Goal: Information Seeking & Learning: Compare options

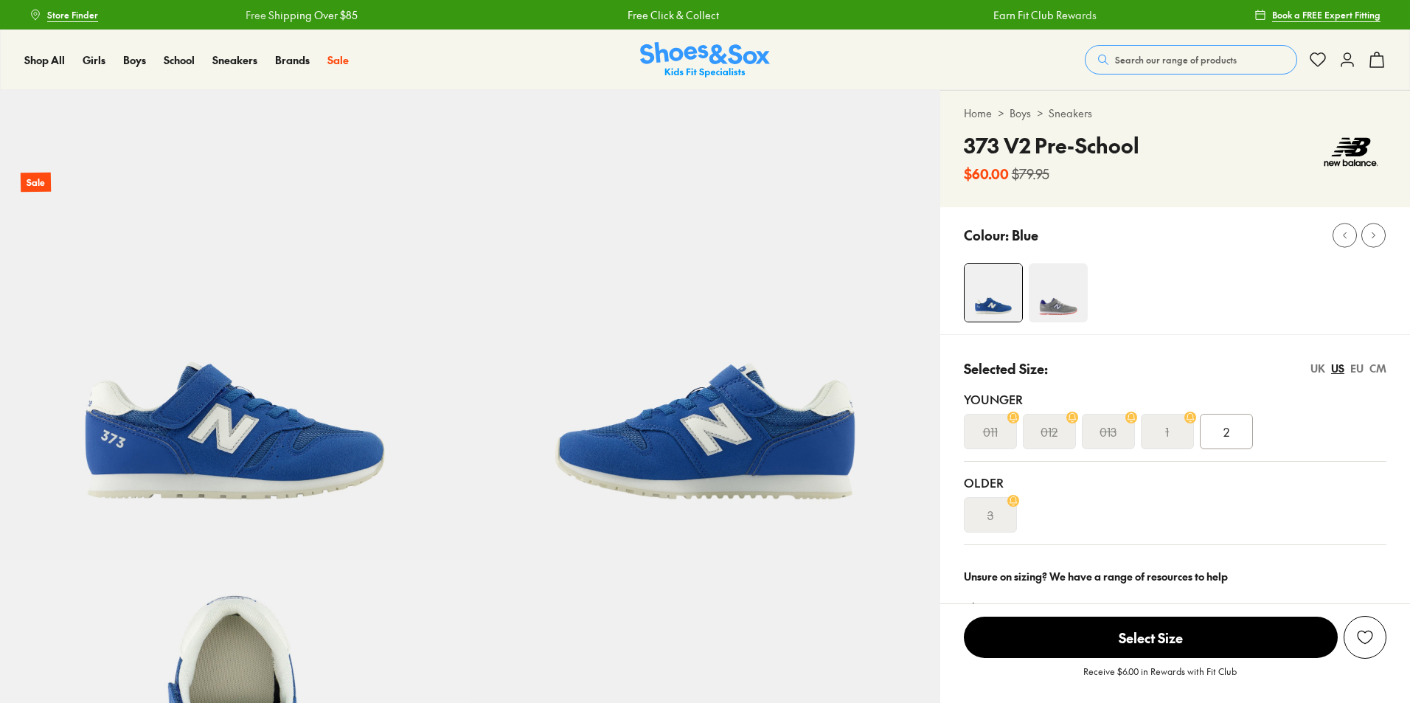
select select "*"
click at [683, 57] on img at bounding box center [705, 60] width 130 height 36
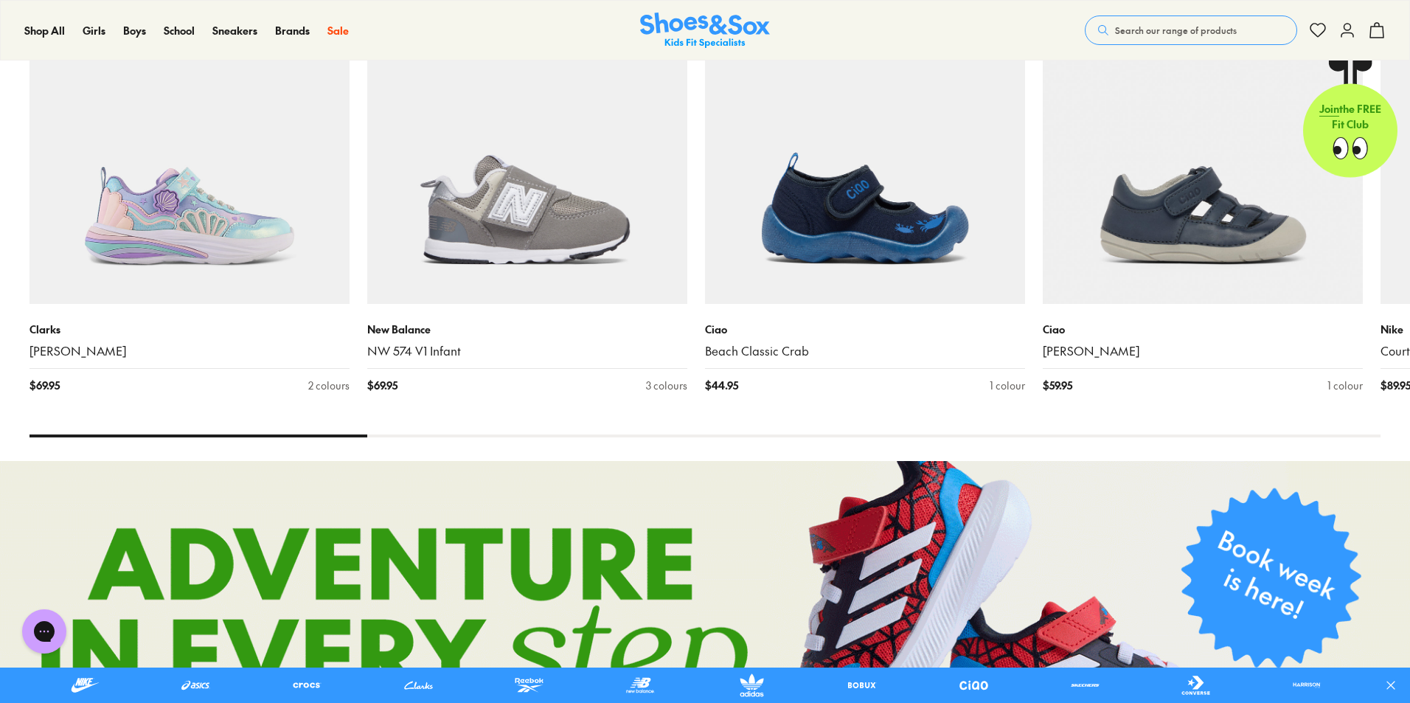
scroll to position [811, 0]
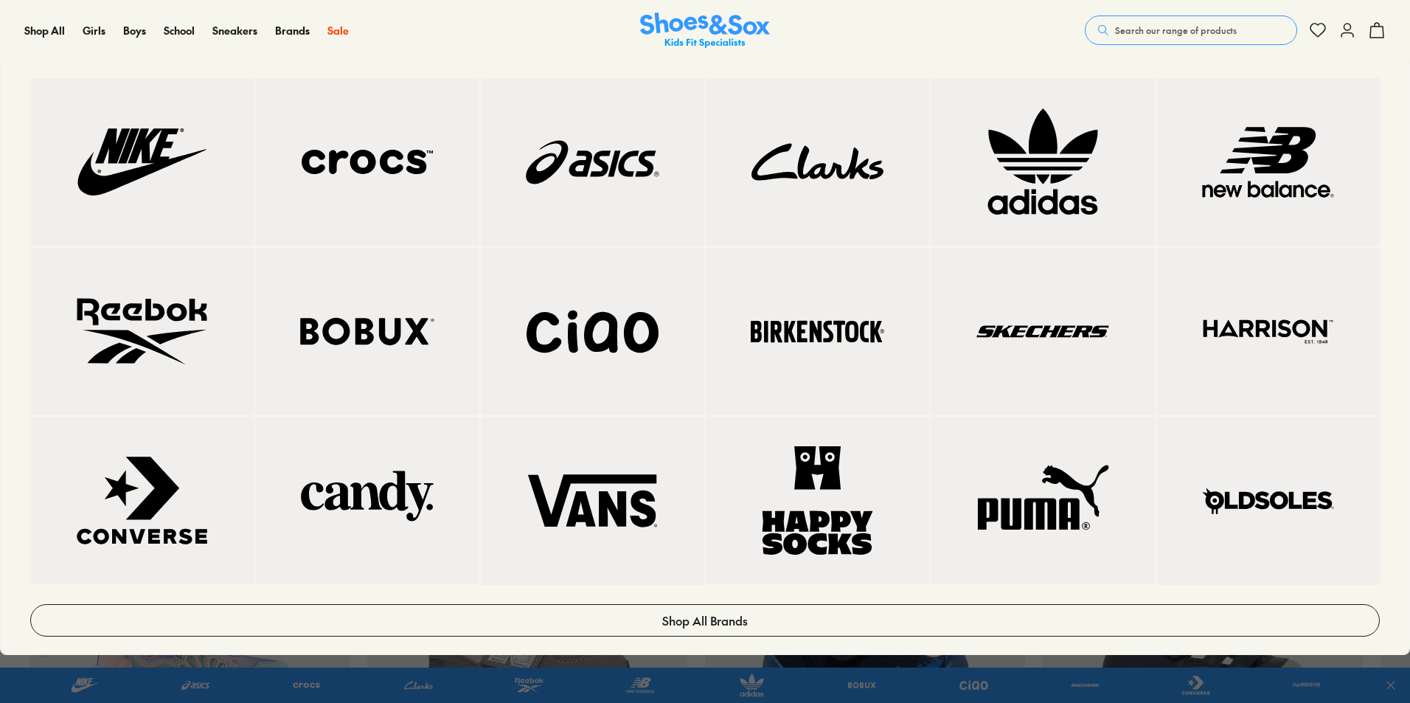
click at [995, 150] on img at bounding box center [1042, 162] width 164 height 108
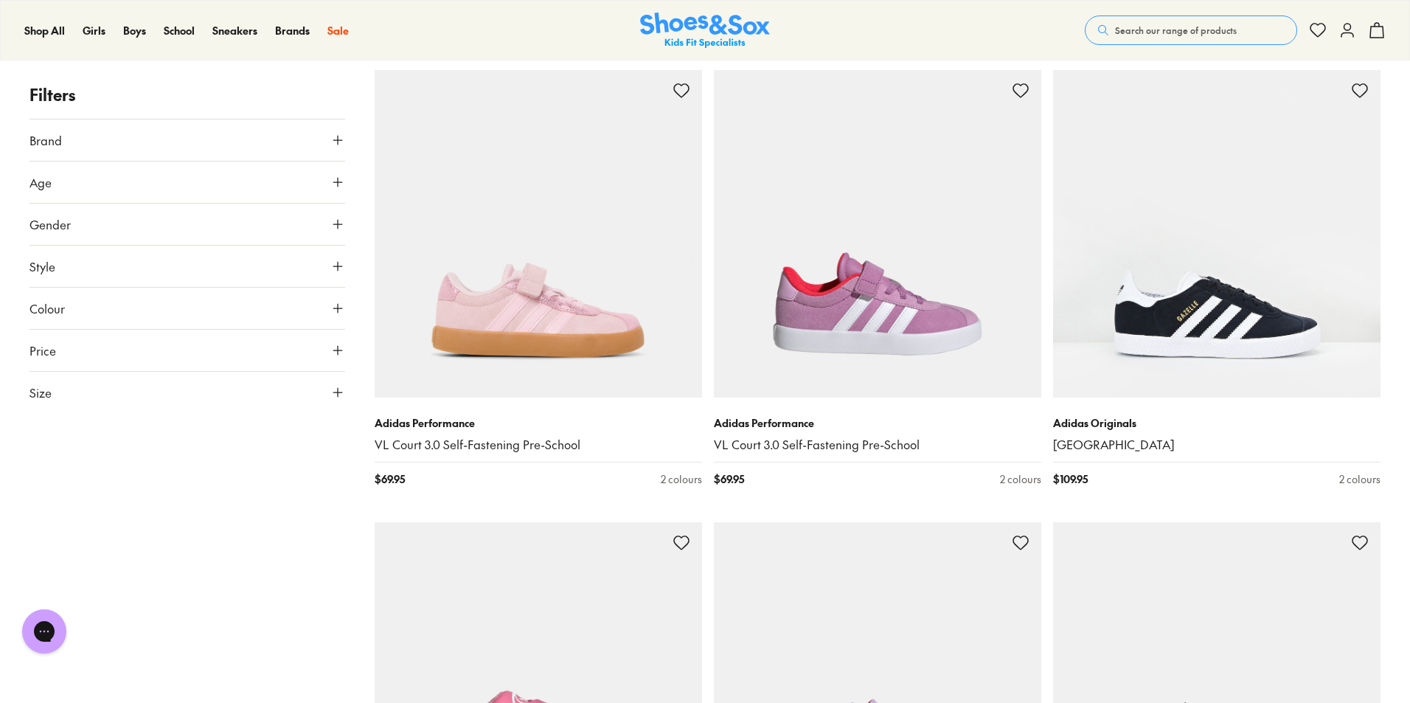
scroll to position [2581, 0]
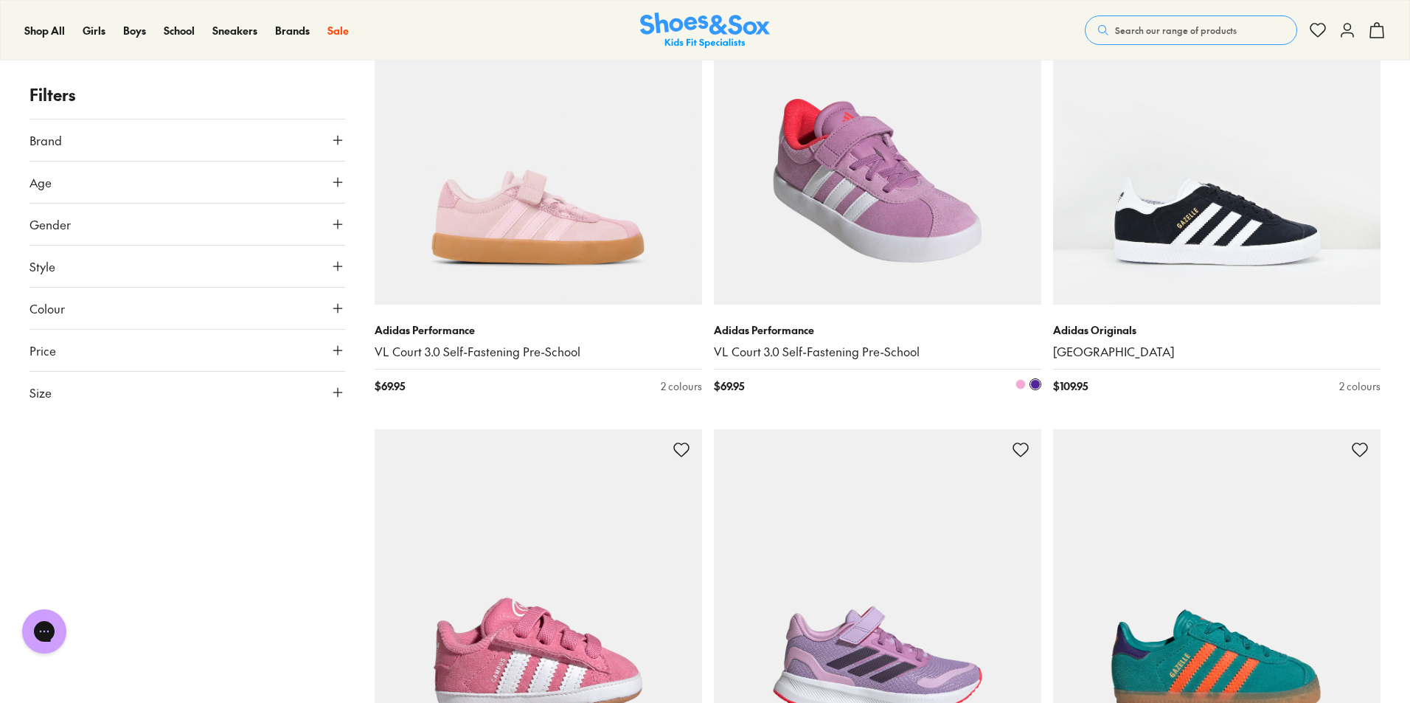
click at [932, 174] on img at bounding box center [877, 140] width 327 height 327
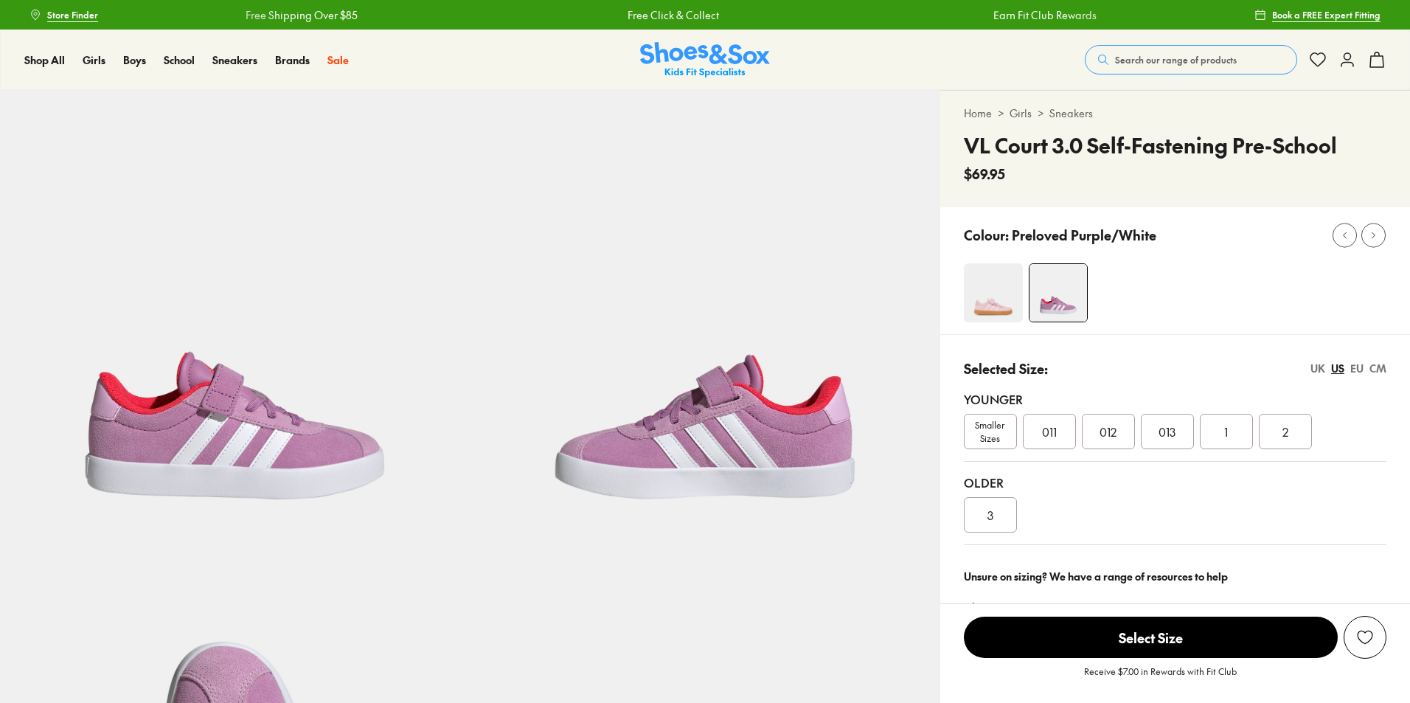
scroll to position [443, 0]
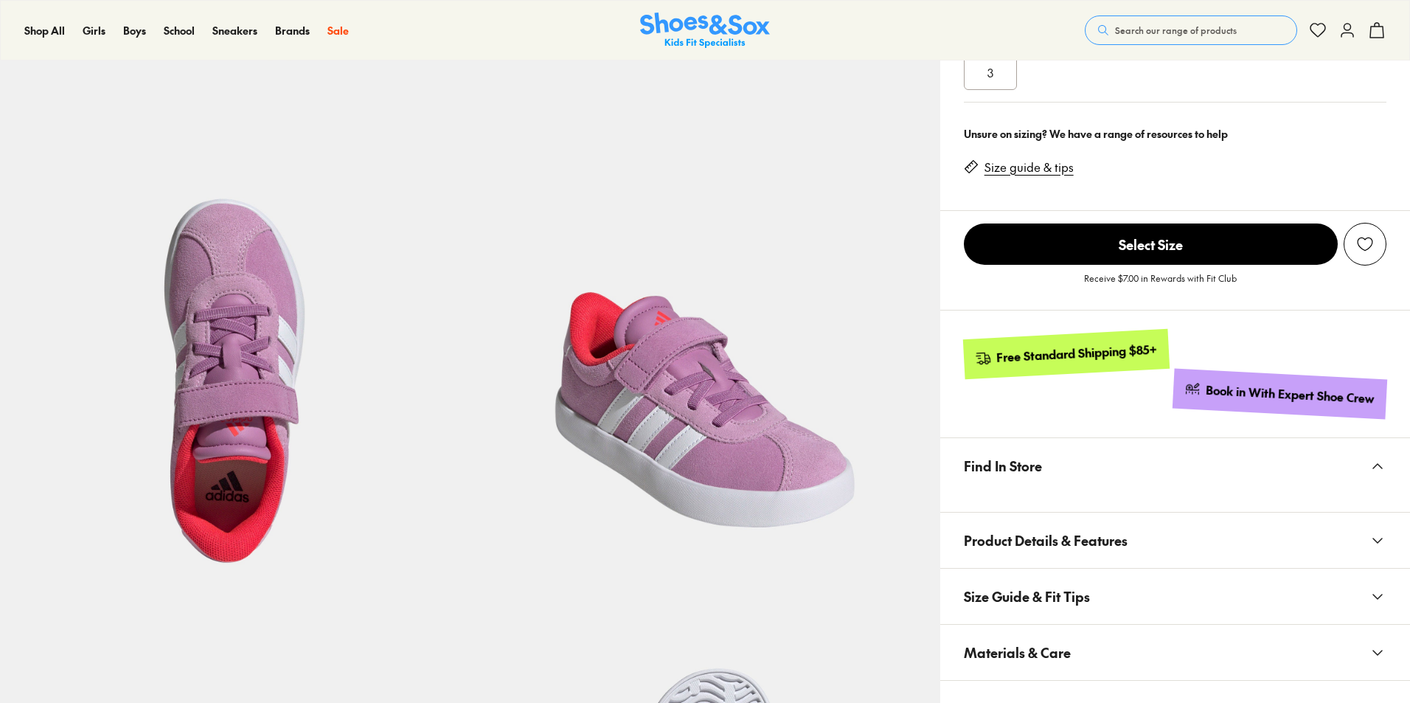
select select "*"
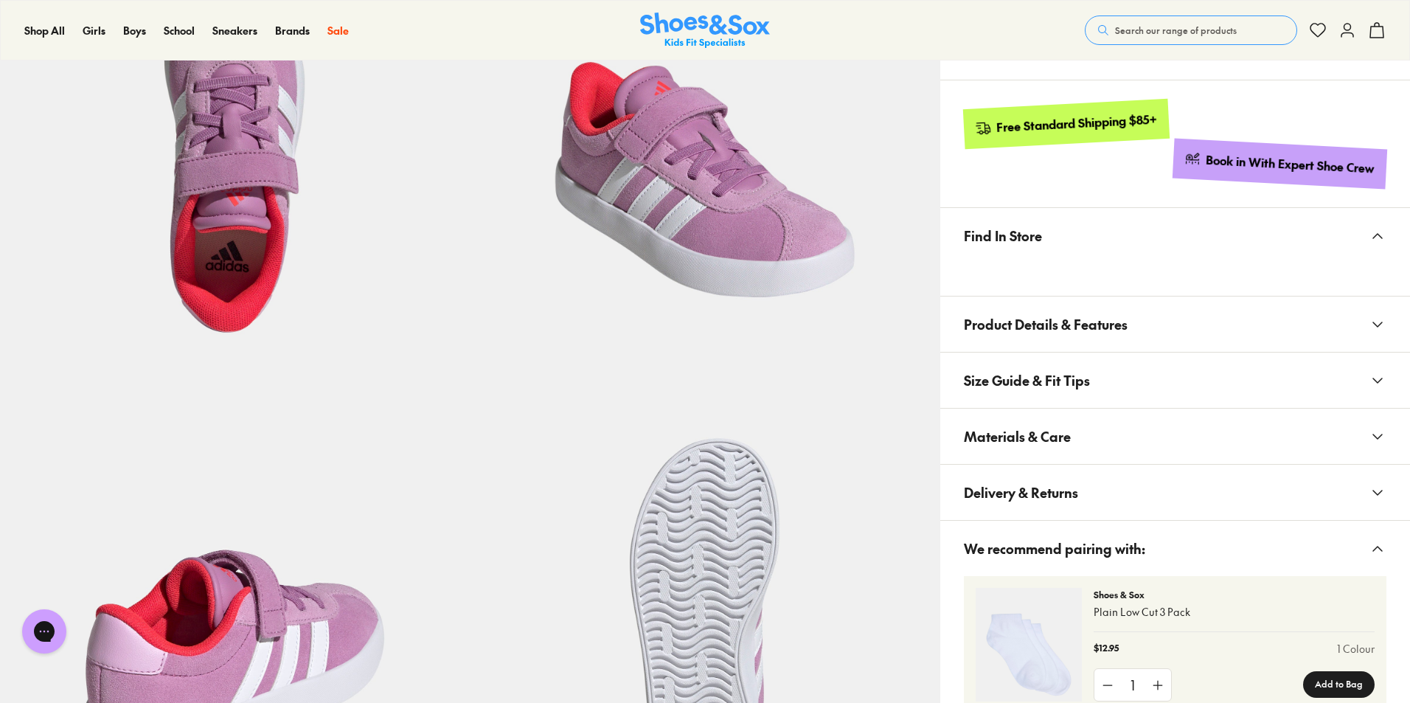
scroll to position [811, 0]
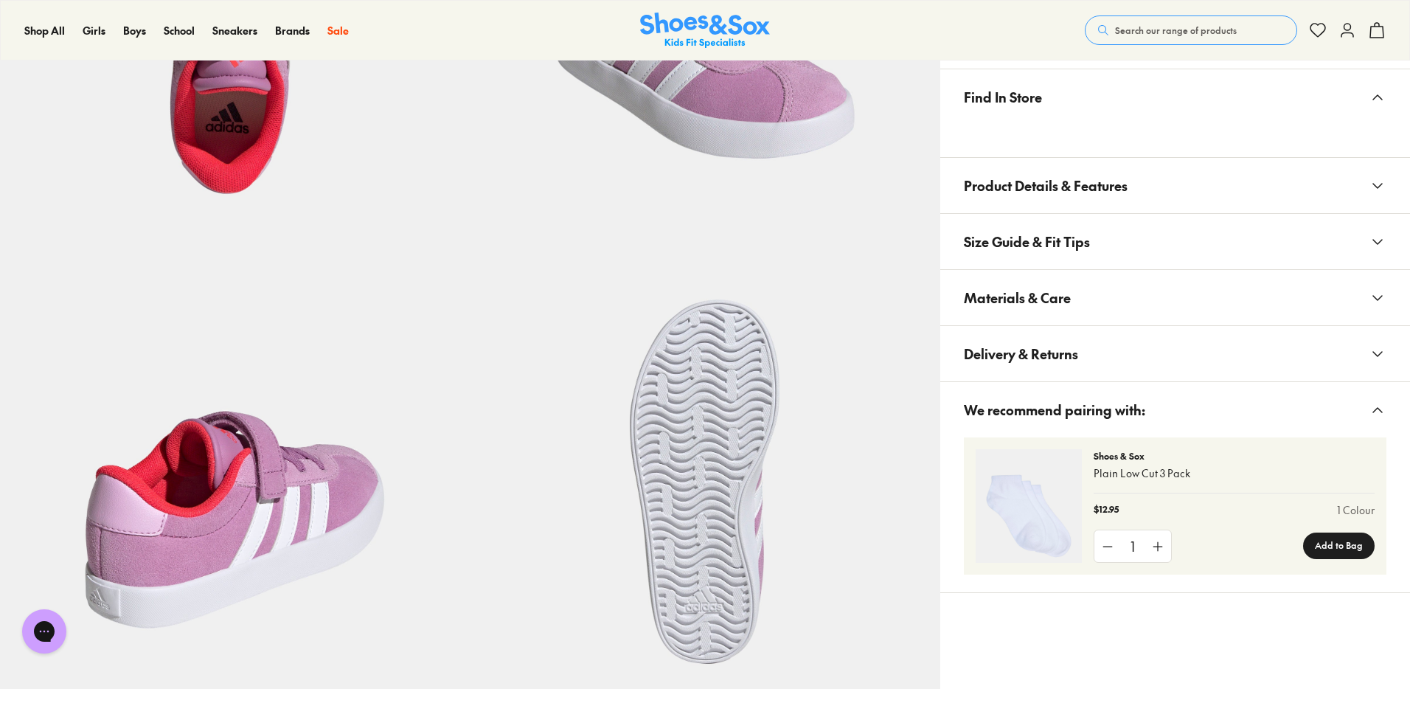
click at [1196, 307] on button "Materials & Care" at bounding box center [1175, 297] width 470 height 55
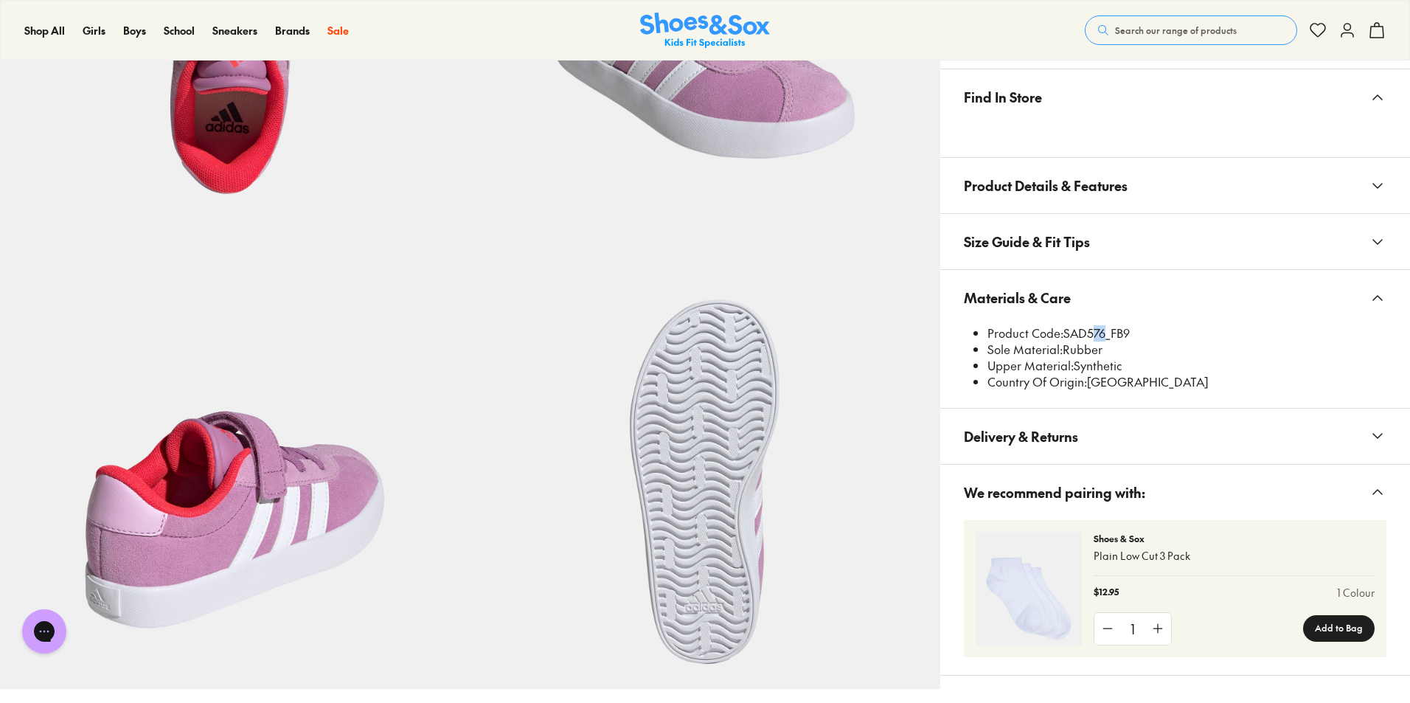
drag, startPoint x: 1103, startPoint y: 335, endPoint x: 1090, endPoint y: 334, distance: 12.6
click at [1090, 334] on li "Product Code: SAD576_FB9" at bounding box center [1187, 333] width 399 height 16
drag, startPoint x: 1106, startPoint y: 338, endPoint x: 1066, endPoint y: 330, distance: 40.5
click at [1066, 330] on li "Product Code: SAD576_FB9" at bounding box center [1187, 333] width 399 height 16
copy li "SAD576"
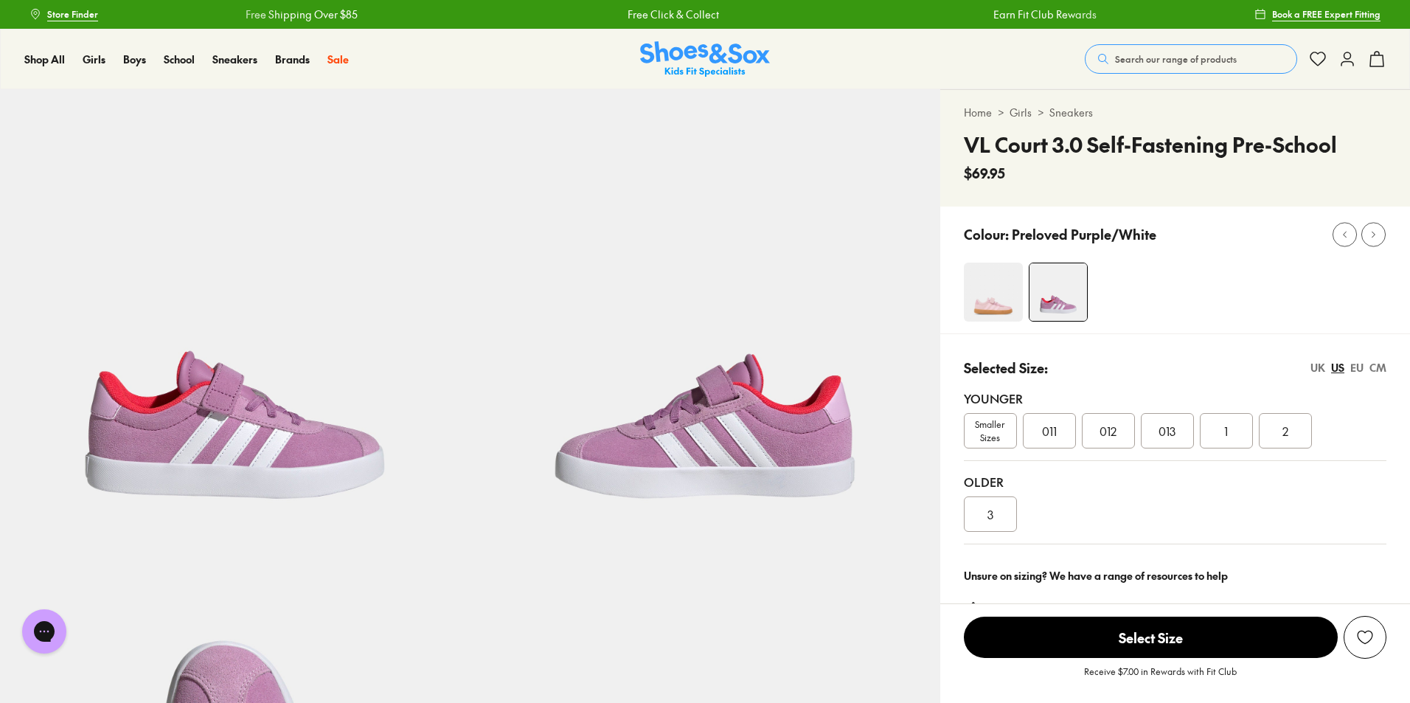
scroll to position [0, 0]
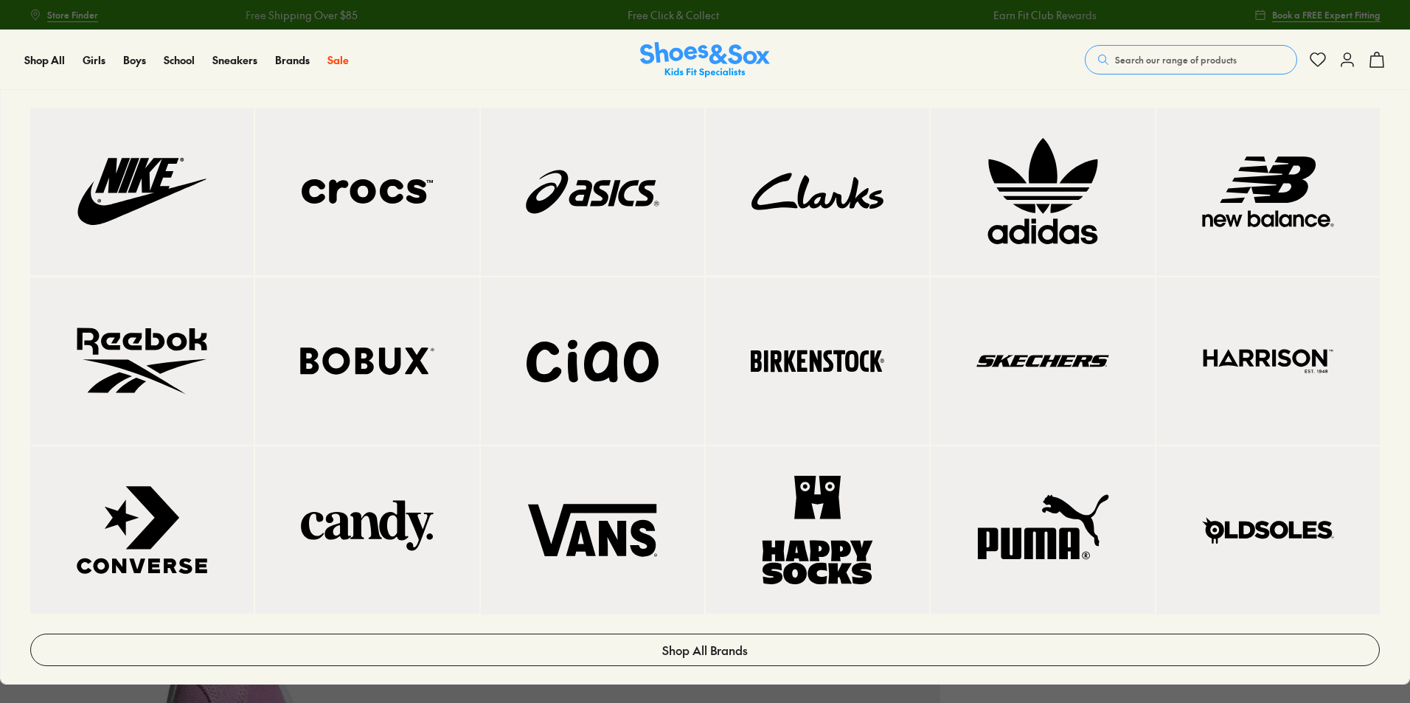
click at [234, 325] on link at bounding box center [141, 360] width 223 height 167
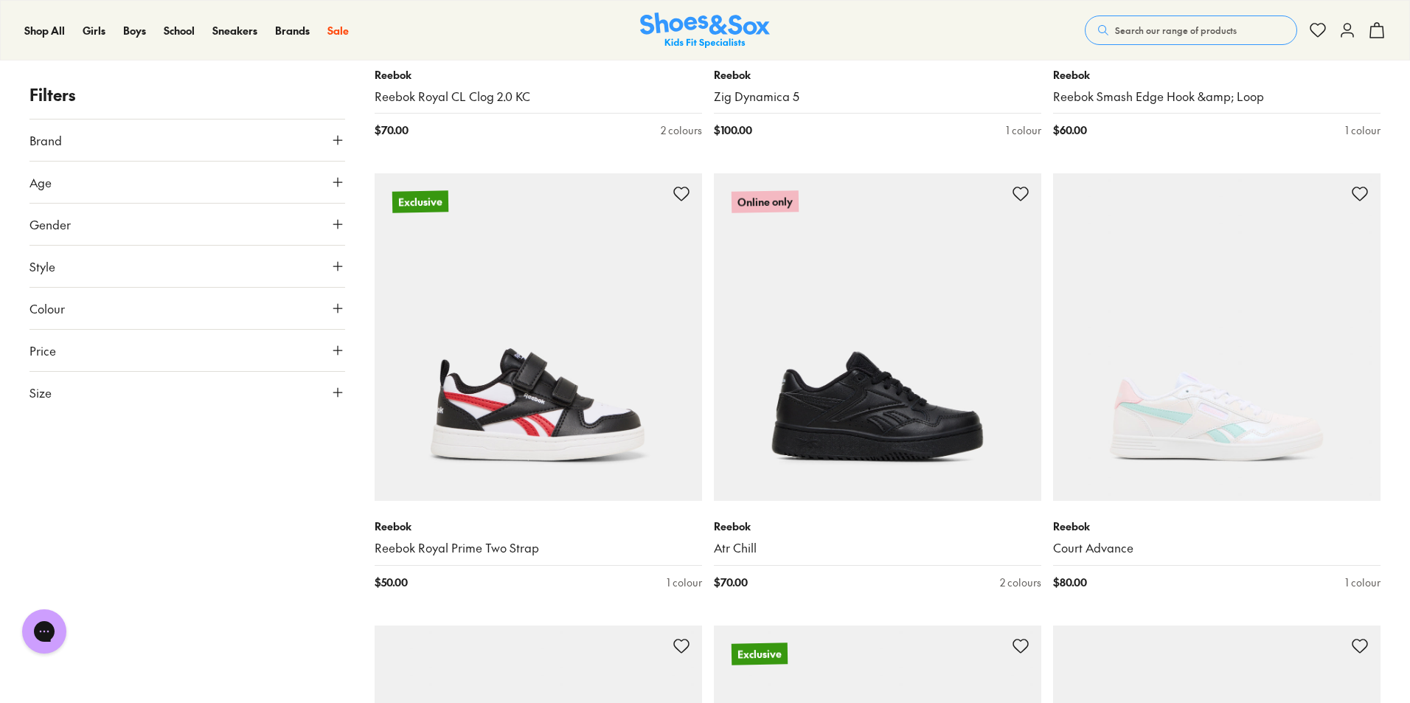
scroll to position [3319, 0]
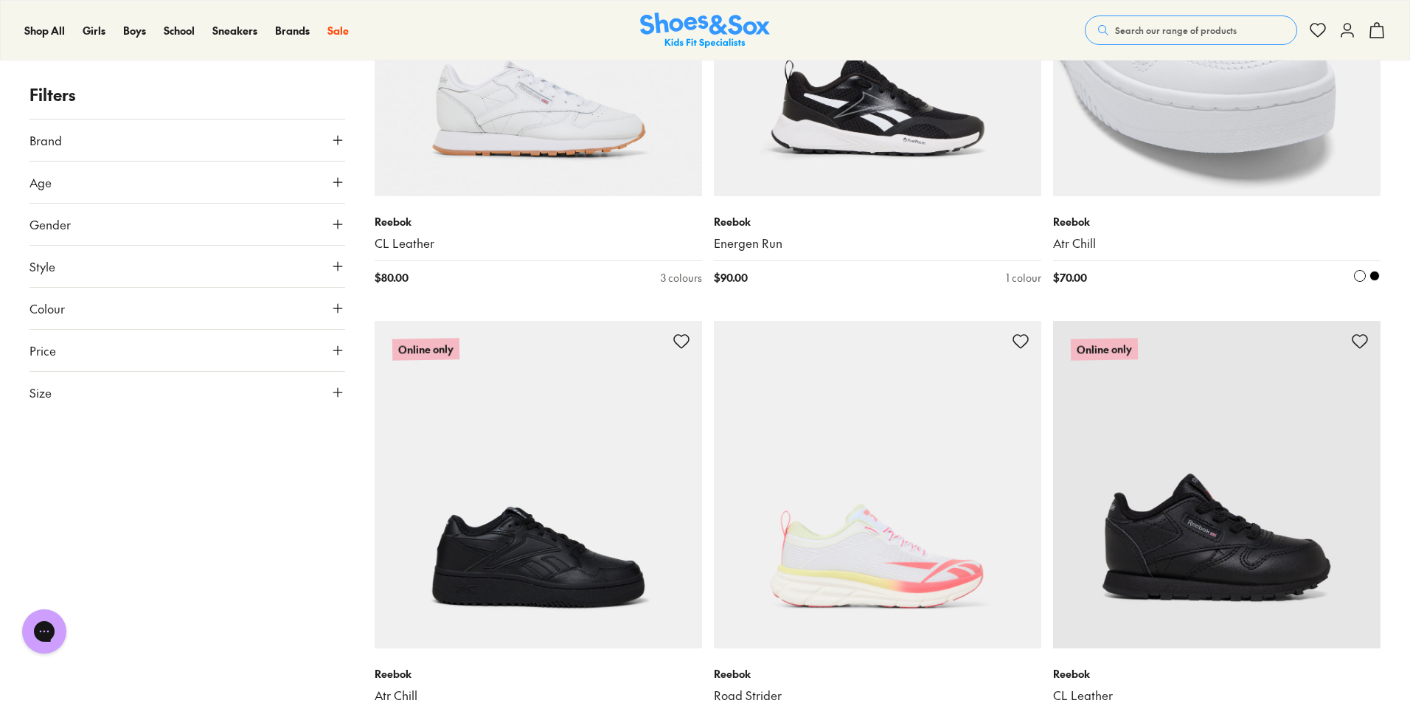
scroll to position [6638, 0]
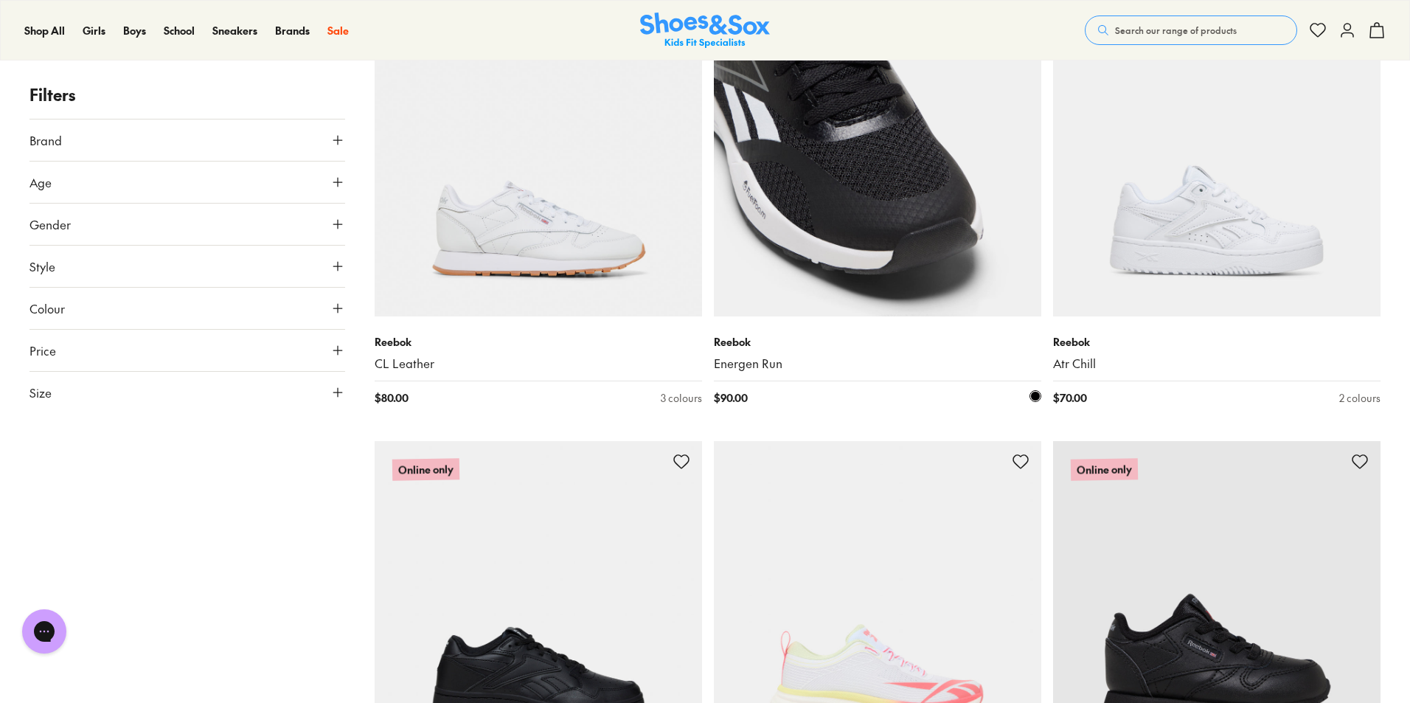
click at [902, 296] on img at bounding box center [877, 152] width 327 height 327
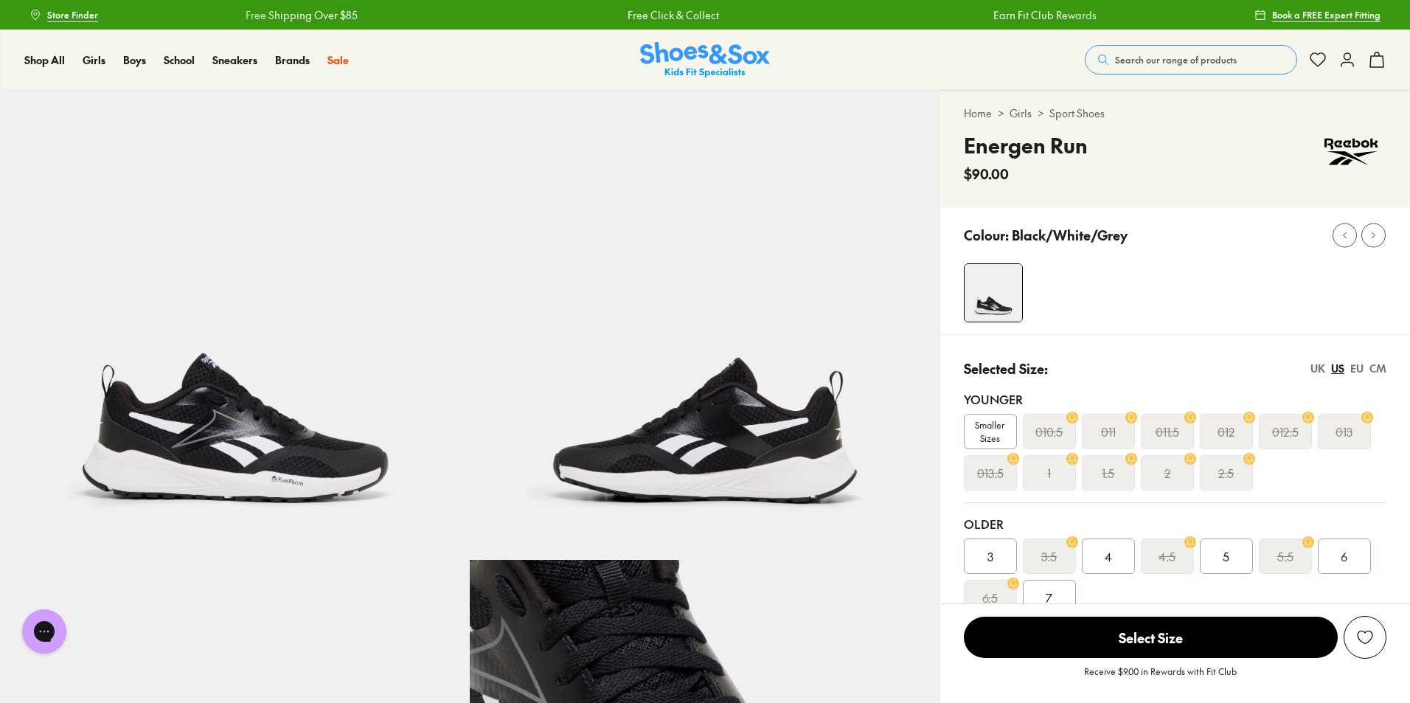
select select "*"
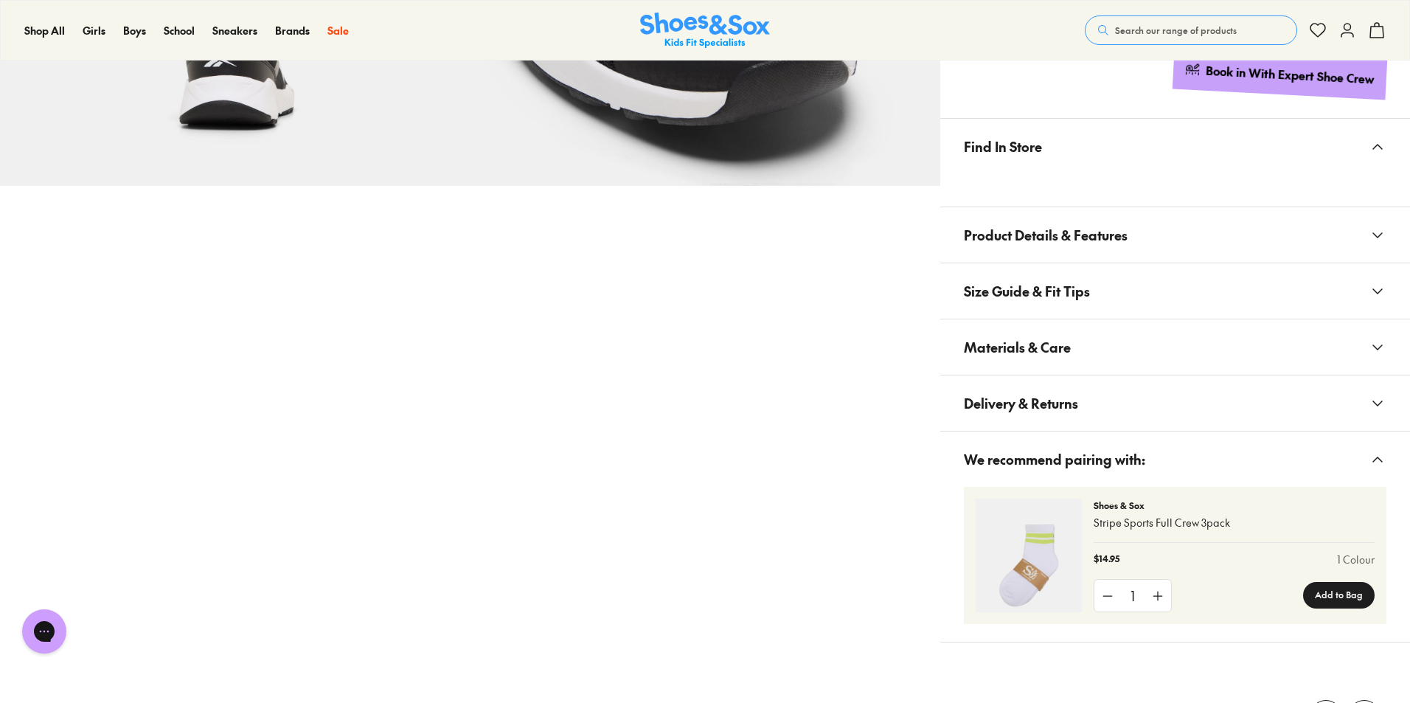
scroll to position [811, 0]
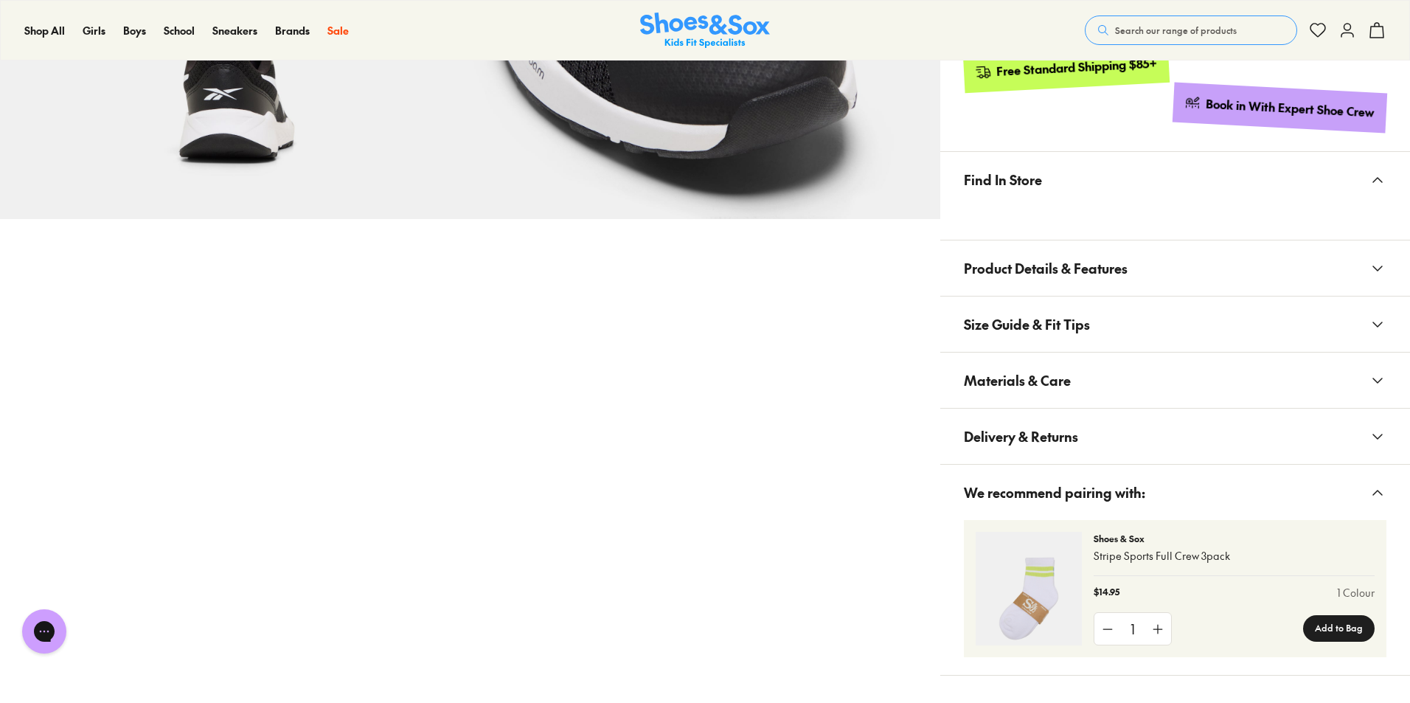
click at [1150, 387] on button "Materials & Care" at bounding box center [1175, 380] width 470 height 55
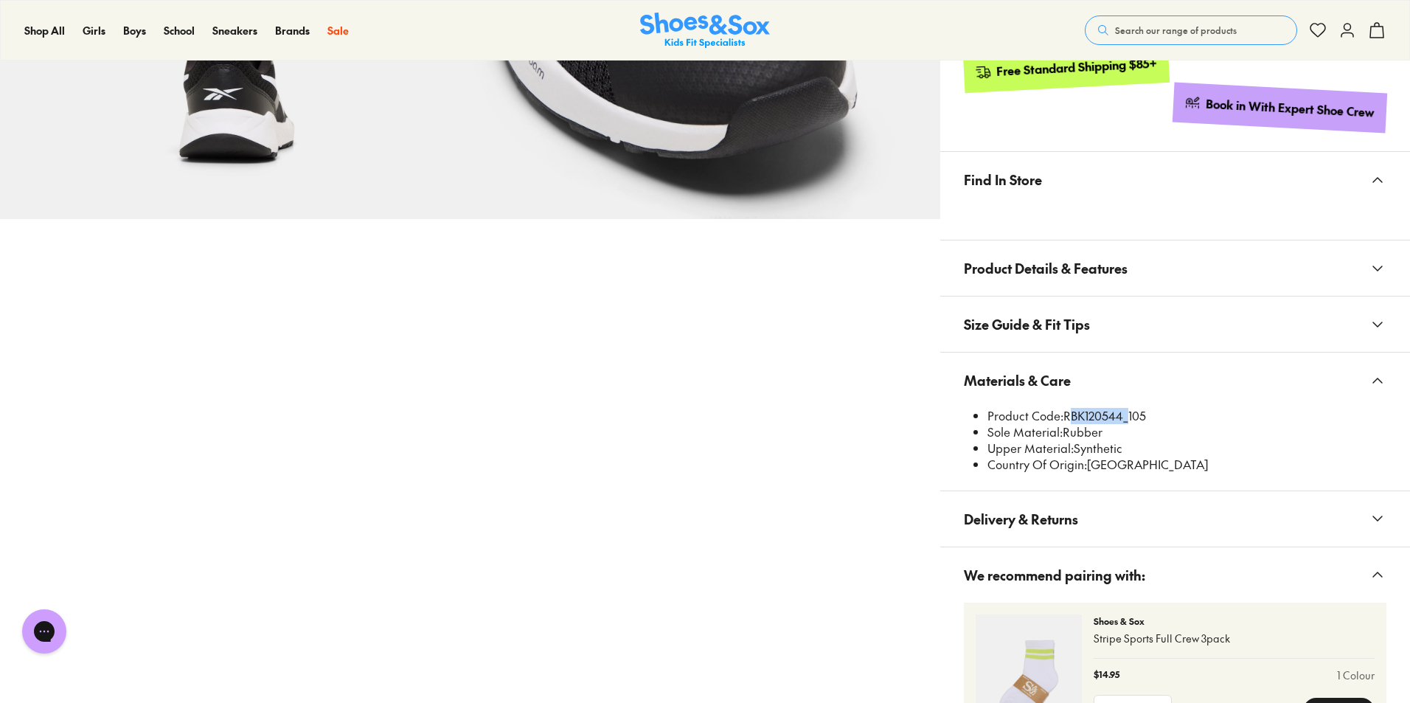
drag, startPoint x: 1124, startPoint y: 418, endPoint x: 1065, endPoint y: 409, distance: 59.7
click at [1065, 409] on li "Product Code: RBK120544_105" at bounding box center [1187, 416] width 399 height 16
copy li "RBK120544"
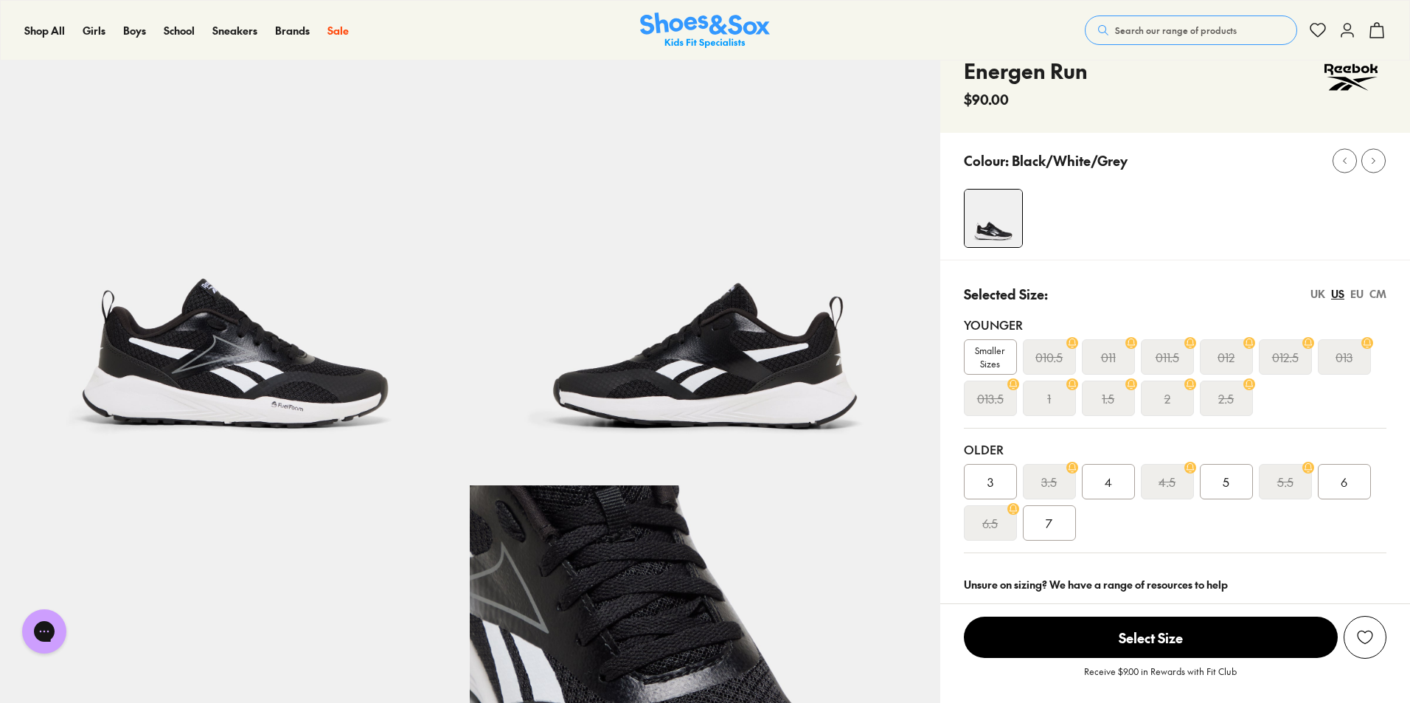
scroll to position [0, 0]
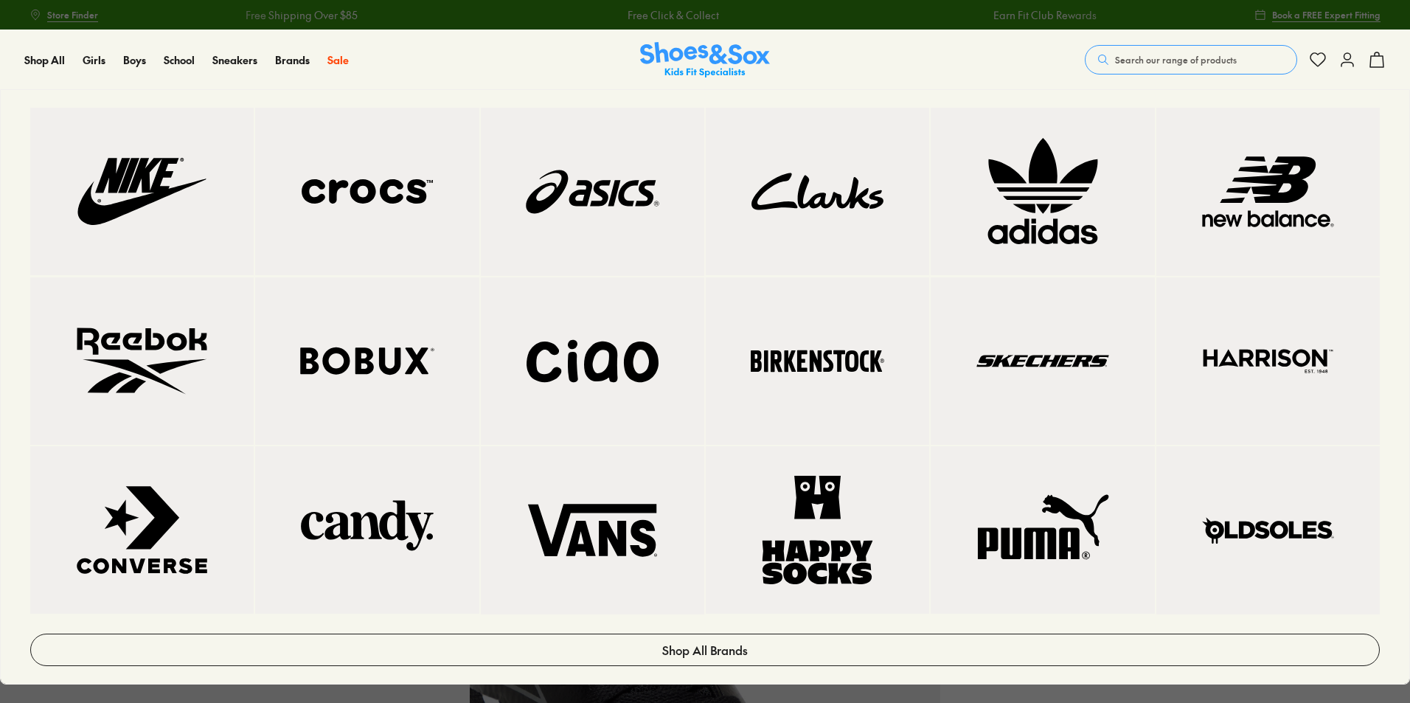
click at [152, 189] on img at bounding box center [142, 191] width 164 height 108
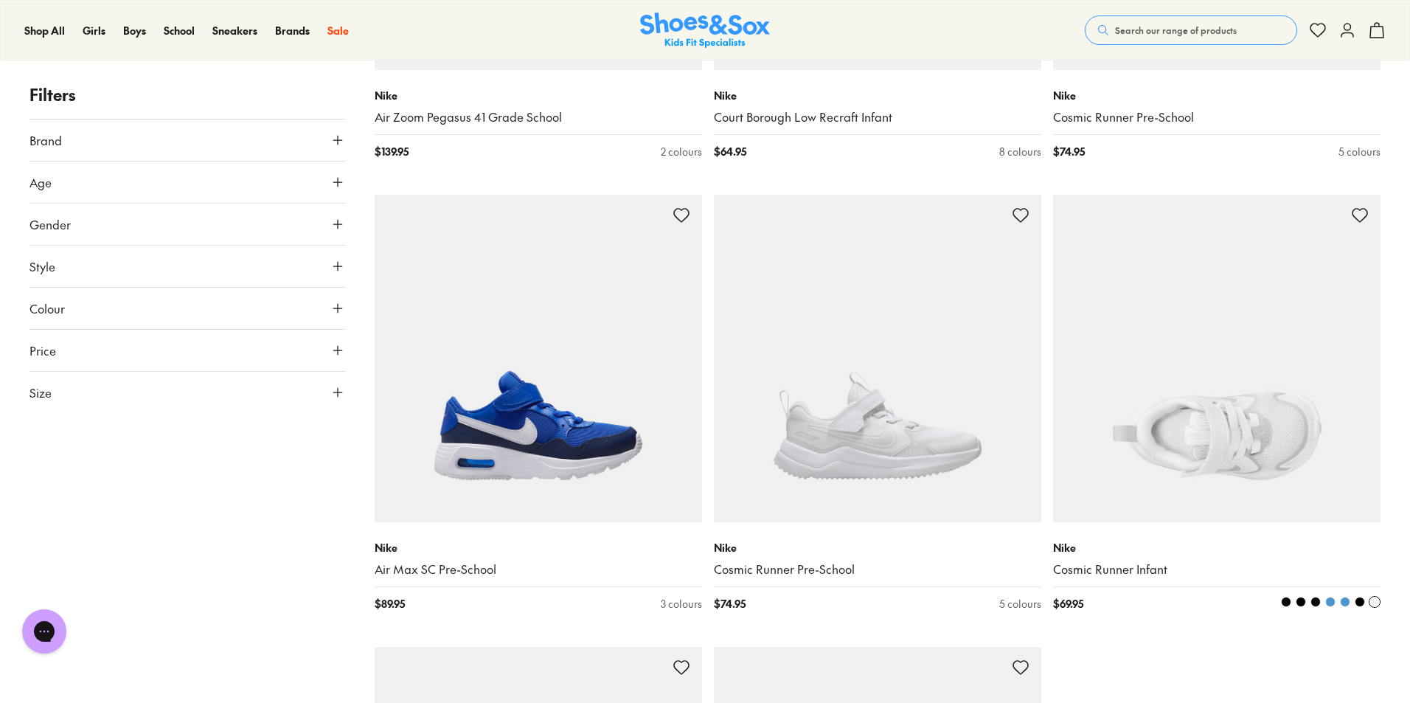
scroll to position [3983, 0]
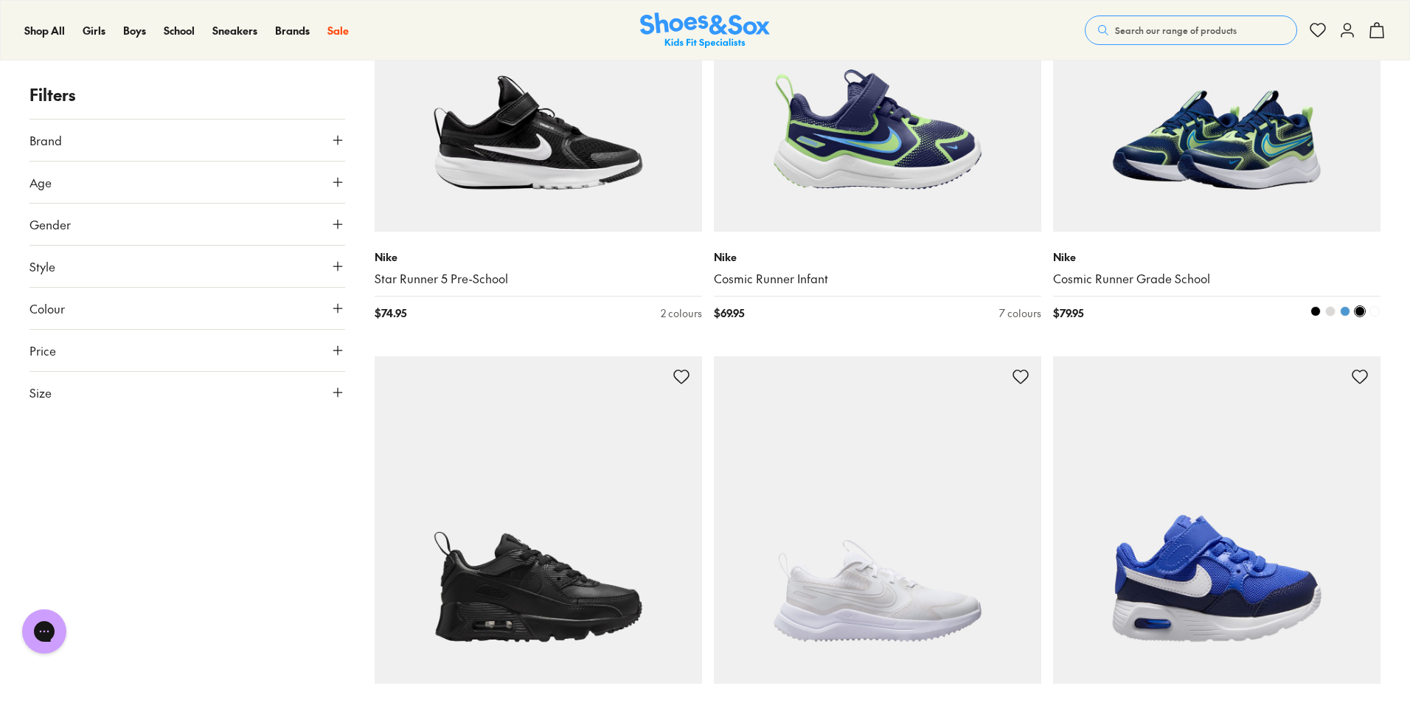
scroll to position [4941, 0]
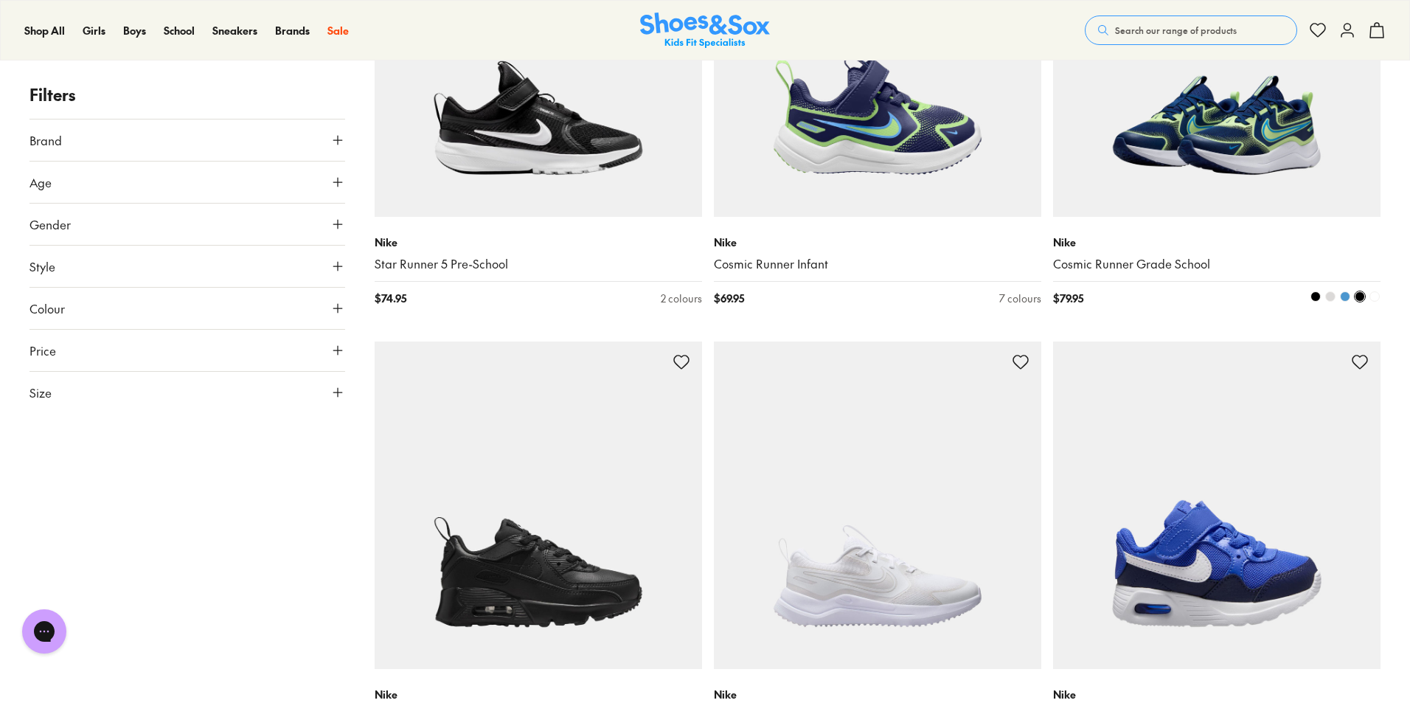
click at [1183, 184] on img at bounding box center [1216, 52] width 327 height 327
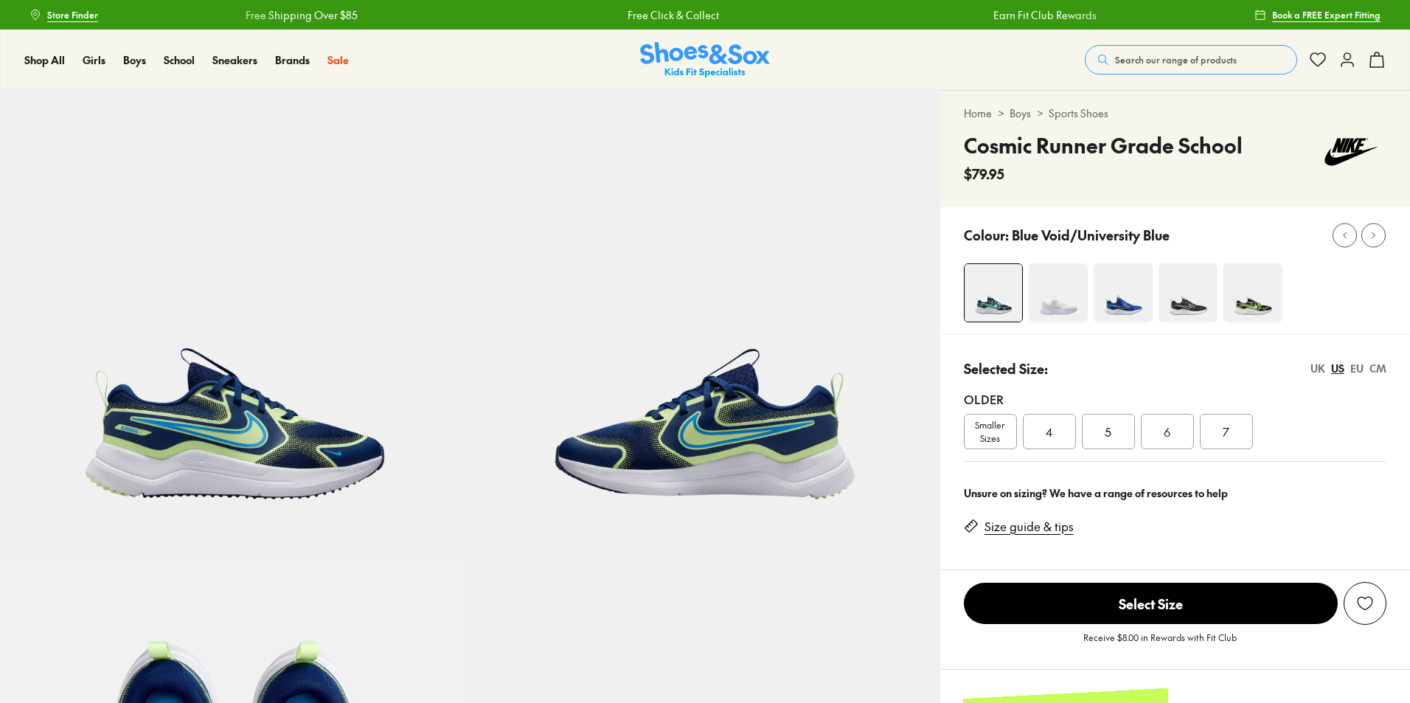
drag, startPoint x: 0, startPoint y: 0, endPoint x: 1011, endPoint y: 94, distance: 1015.4
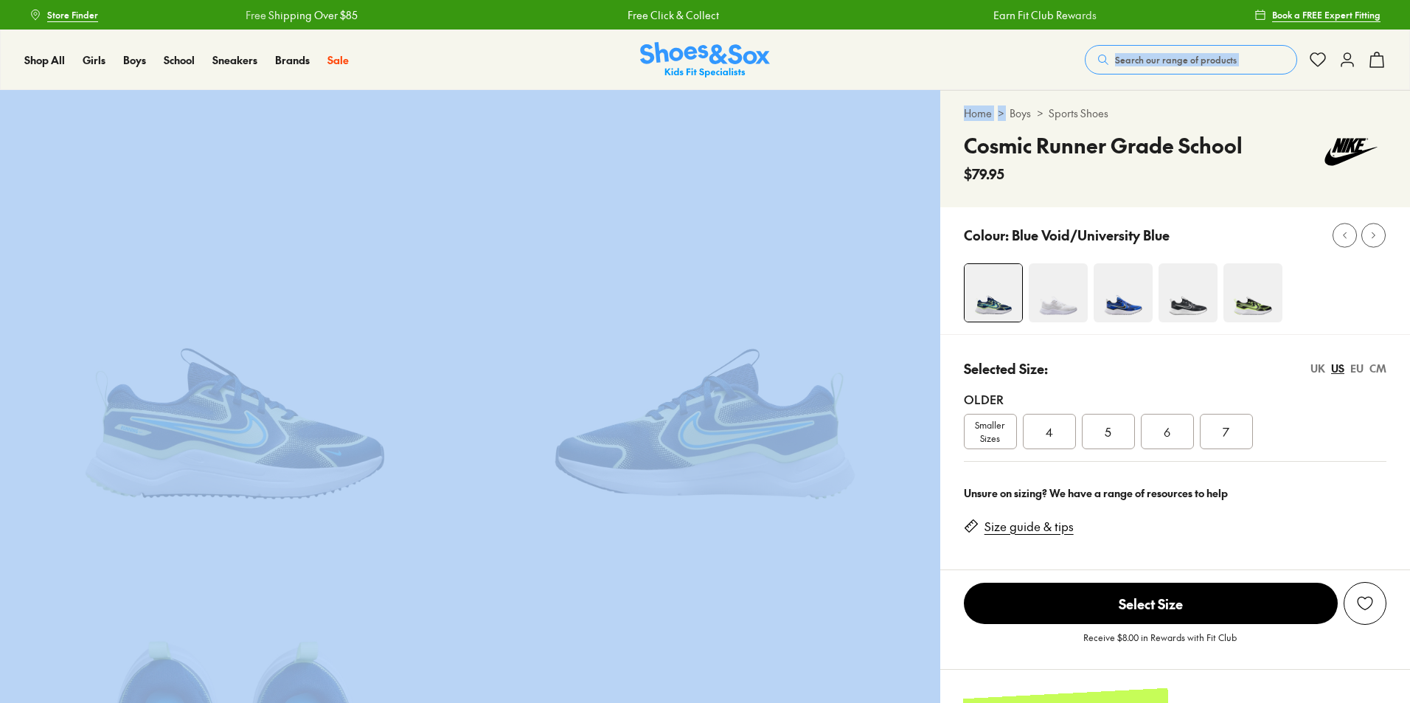
select select "*"
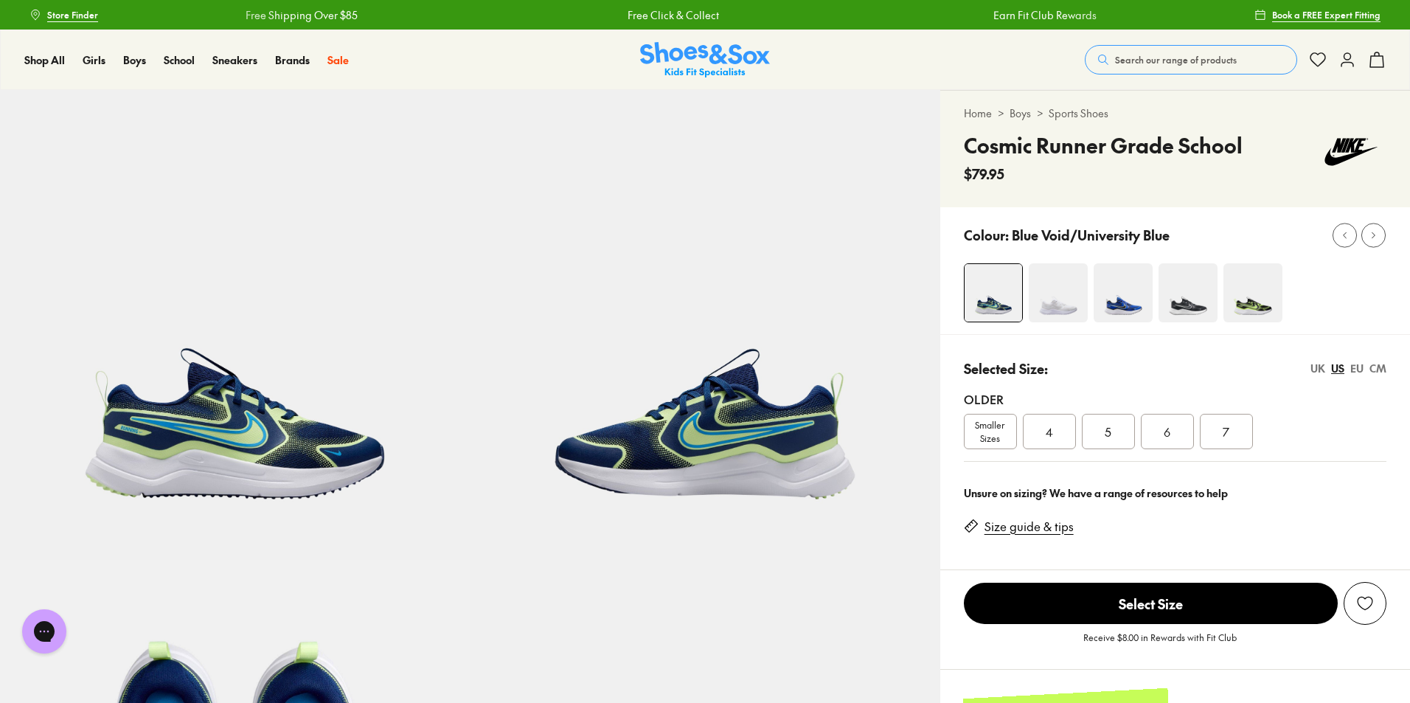
drag, startPoint x: 1312, startPoint y: 225, endPoint x: 1325, endPoint y: 201, distance: 27.4
click at [1311, 220] on div "Colour: Blue Void/University Blue" at bounding box center [1187, 235] width 446 height 32
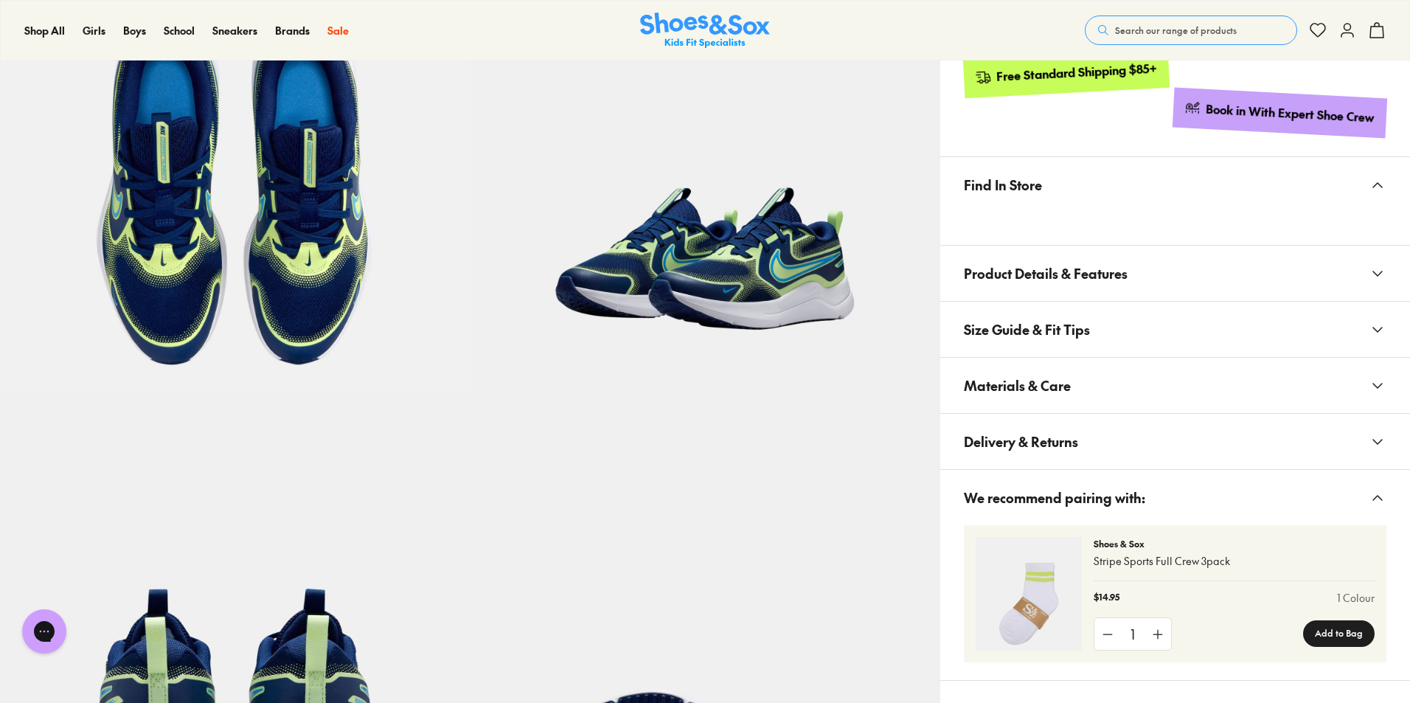
scroll to position [811, 0]
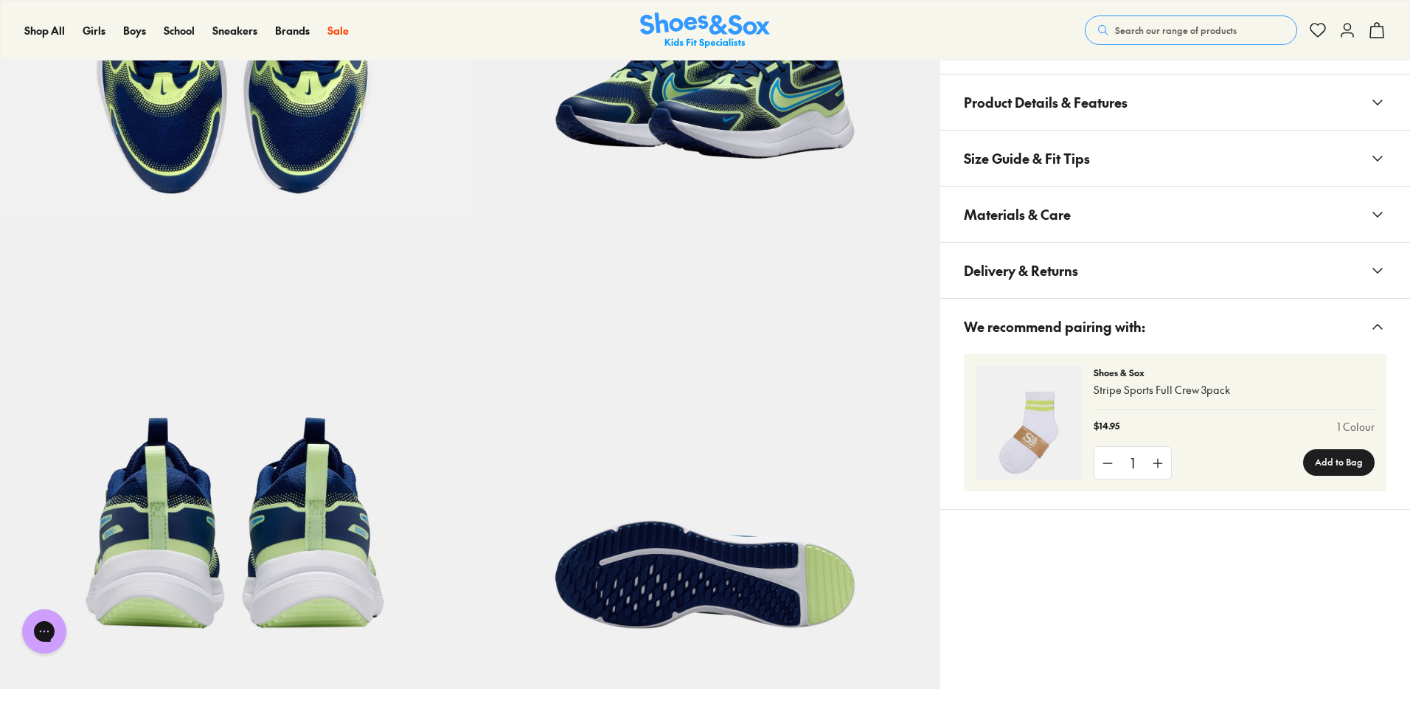
click at [1204, 222] on button "Materials & Care" at bounding box center [1175, 214] width 470 height 55
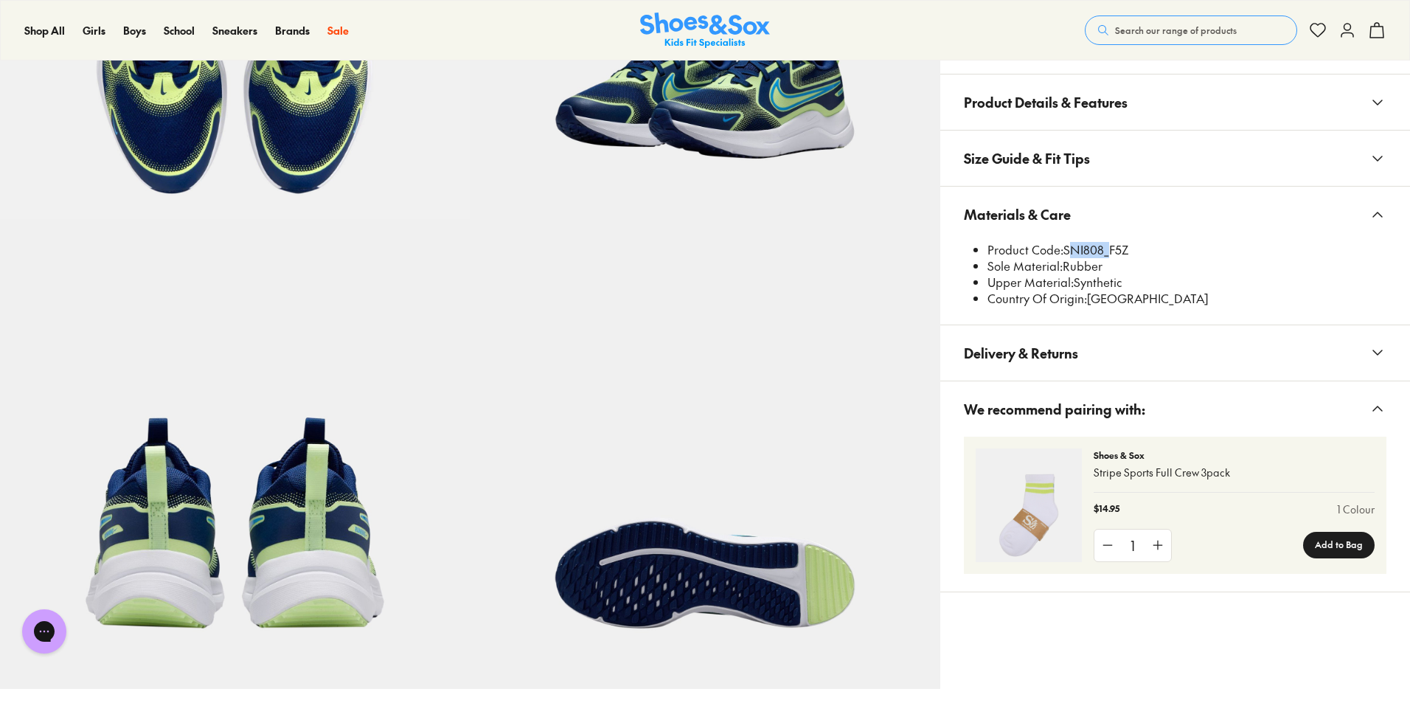
drag, startPoint x: 1106, startPoint y: 249, endPoint x: 1067, endPoint y: 250, distance: 38.4
click at [1067, 250] on li "Product Code: SNI808_F5Z" at bounding box center [1187, 250] width 399 height 16
copy li "SNI808"
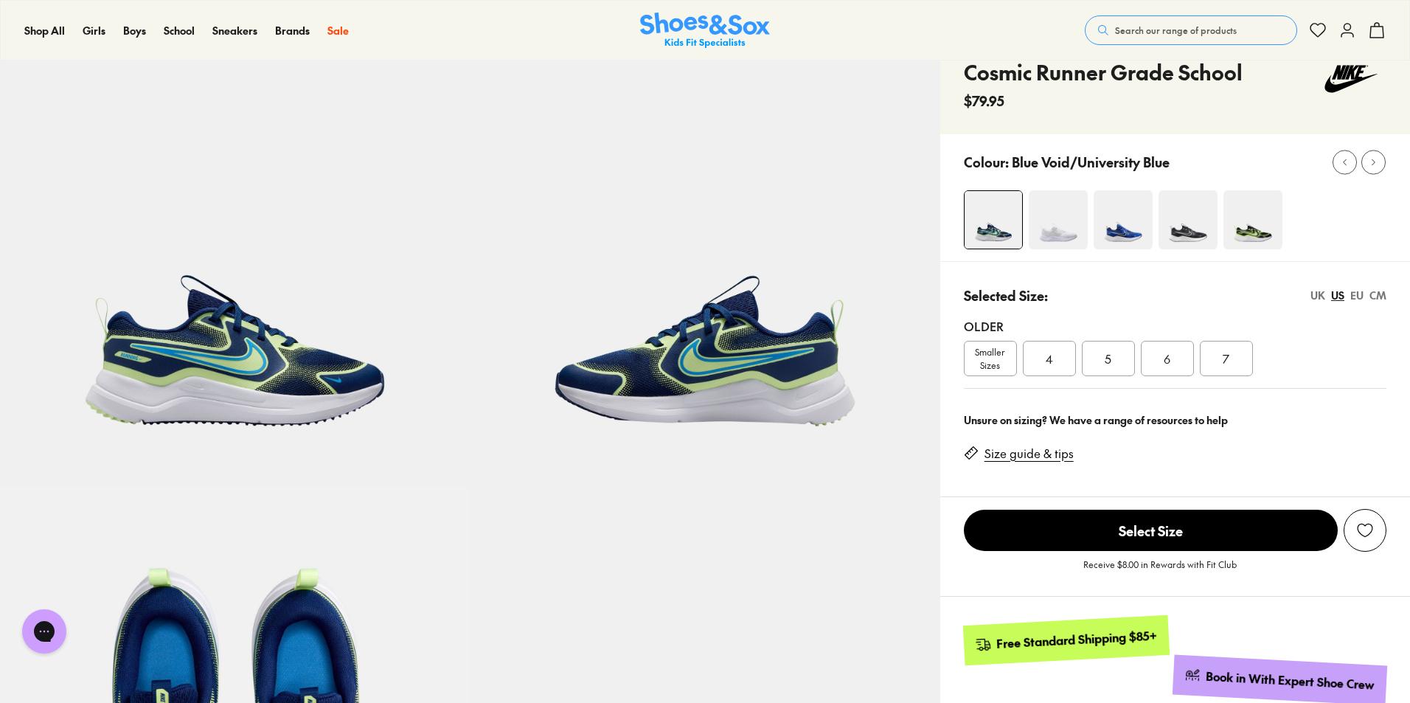
scroll to position [0, 0]
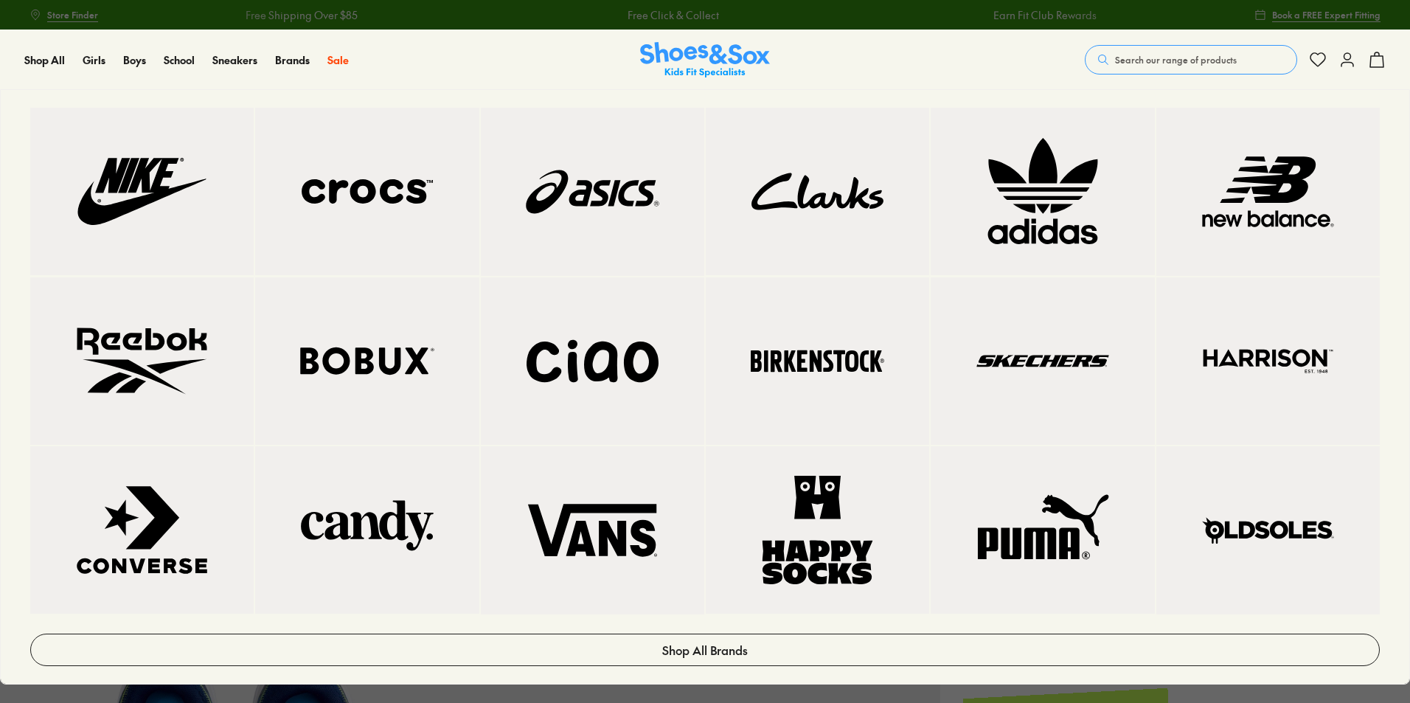
click at [1244, 183] on img at bounding box center [1268, 191] width 164 height 109
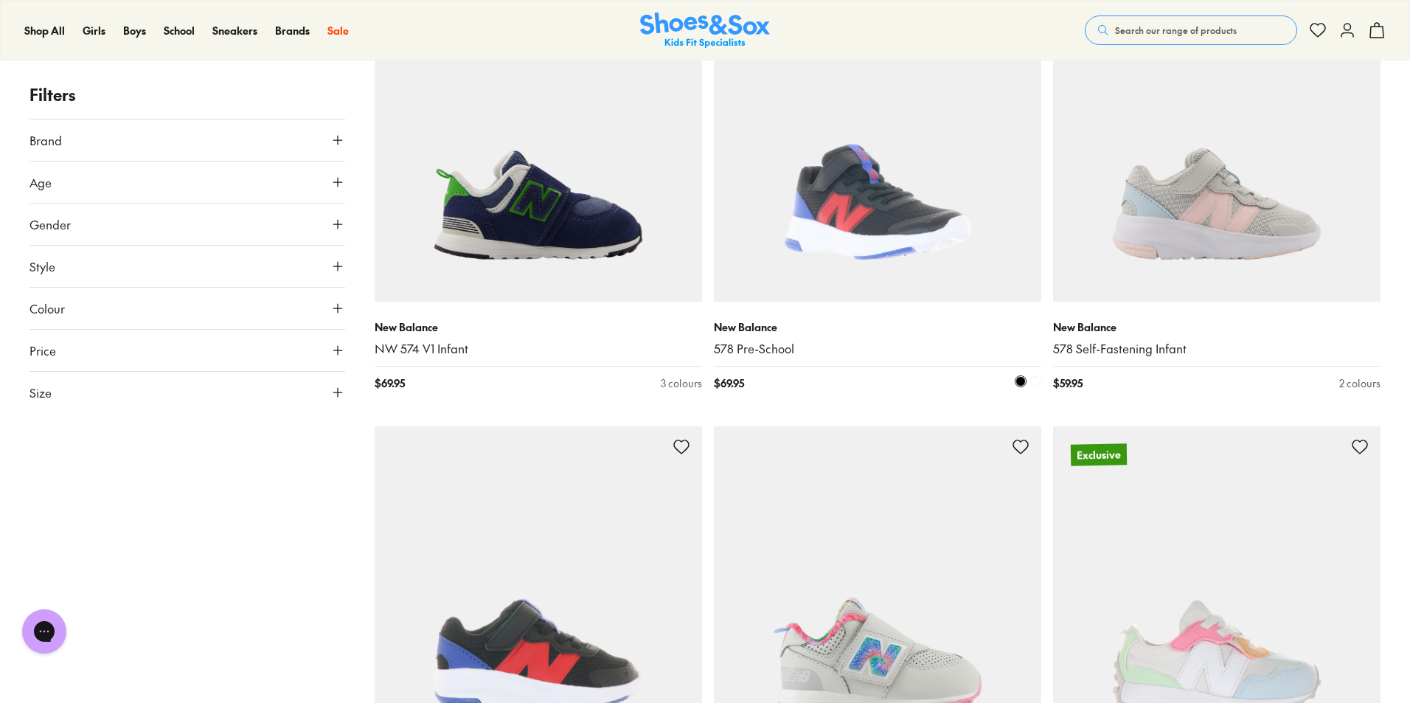
scroll to position [1180, 0]
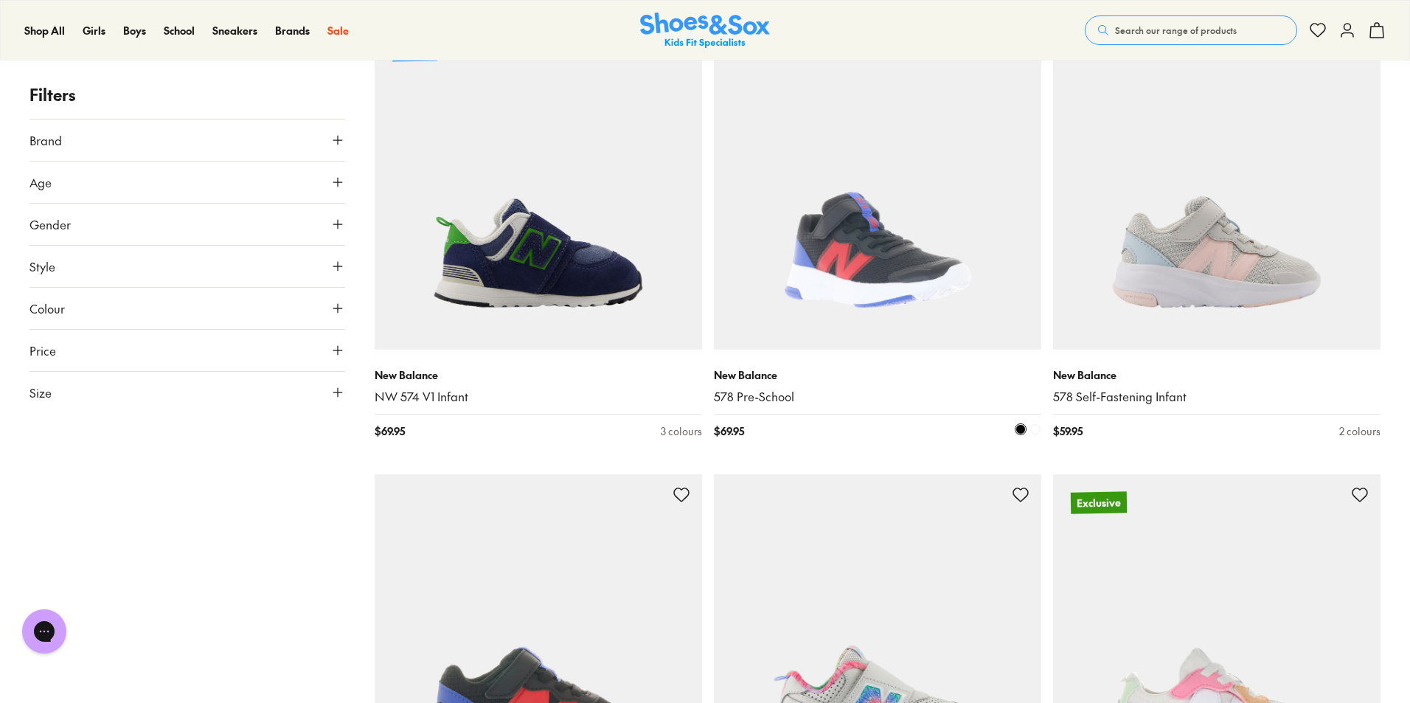
click at [847, 296] on img at bounding box center [877, 185] width 327 height 327
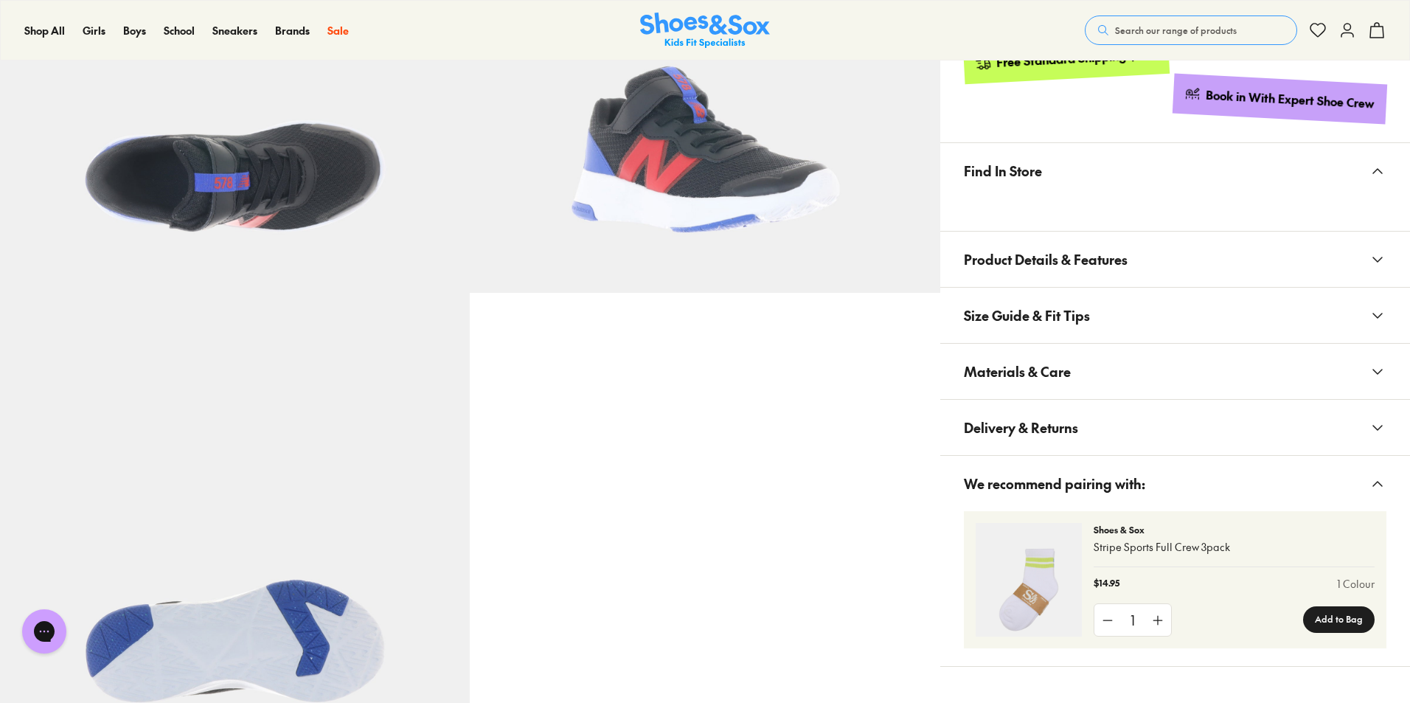
select select "*"
click at [1039, 380] on span "Materials & Care" at bounding box center [1017, 372] width 107 height 44
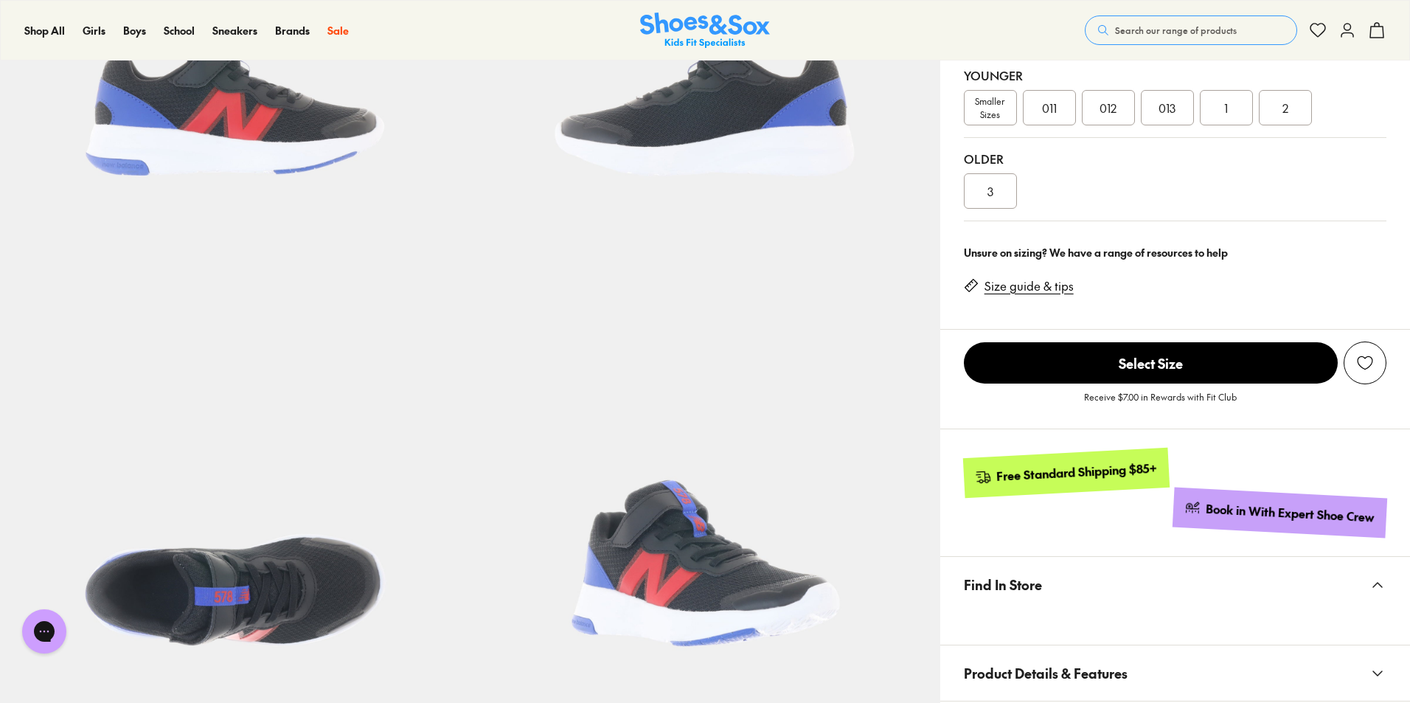
scroll to position [516, 0]
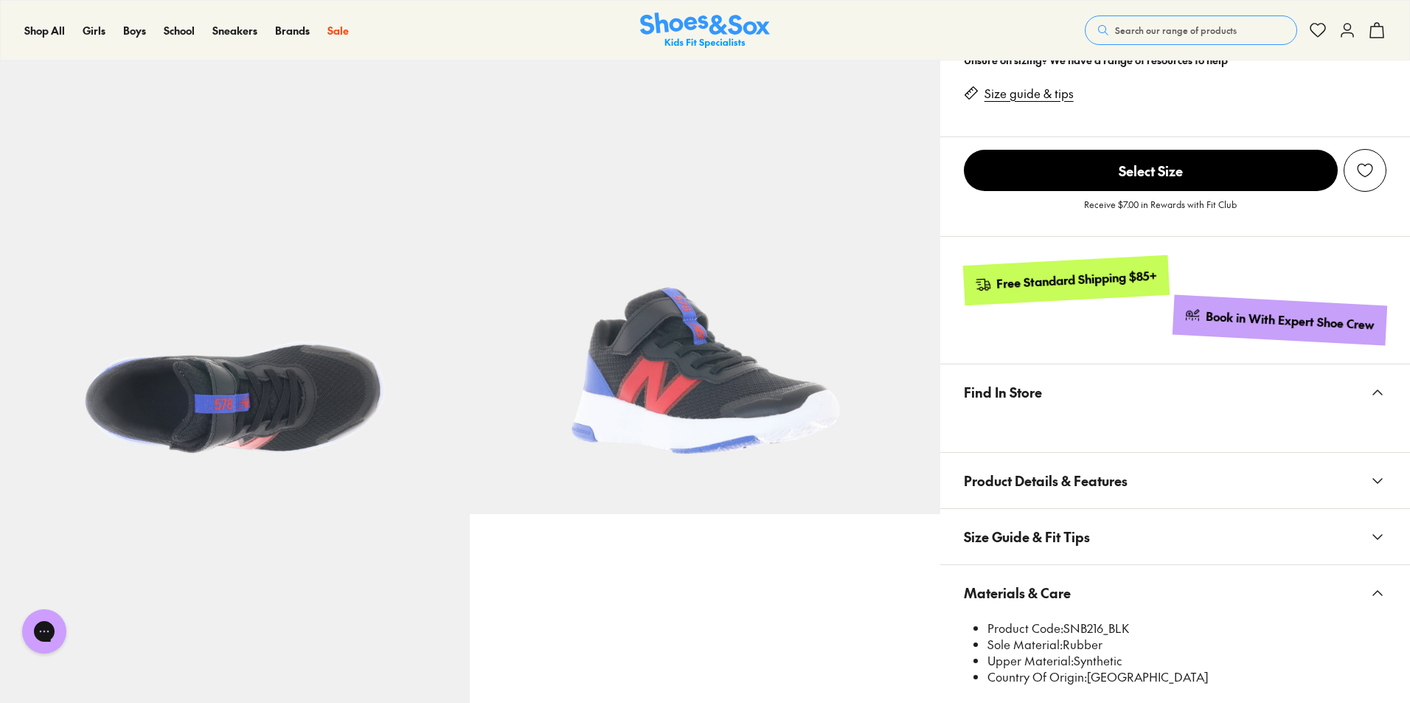
click at [1187, 415] on button "Find In Store" at bounding box center [1175, 391] width 470 height 55
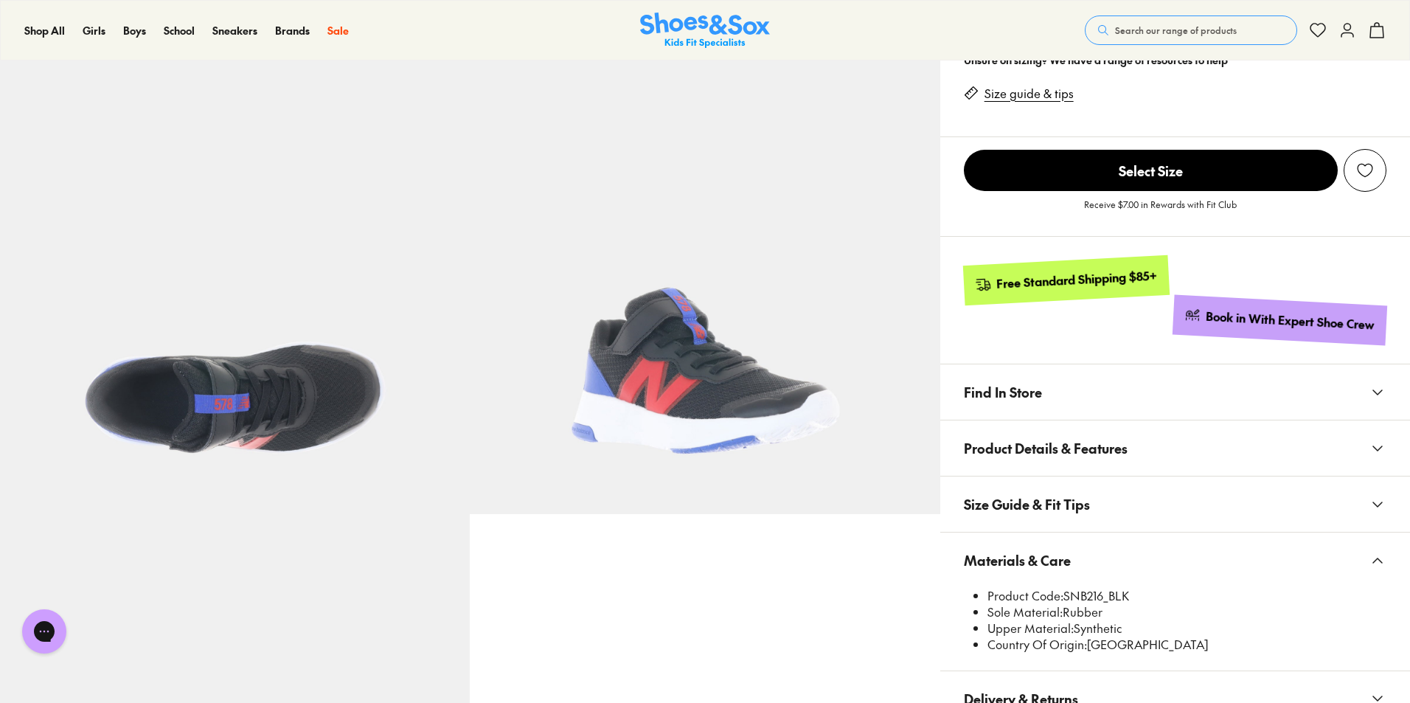
click at [1187, 415] on button "Find In Store" at bounding box center [1175, 391] width 470 height 55
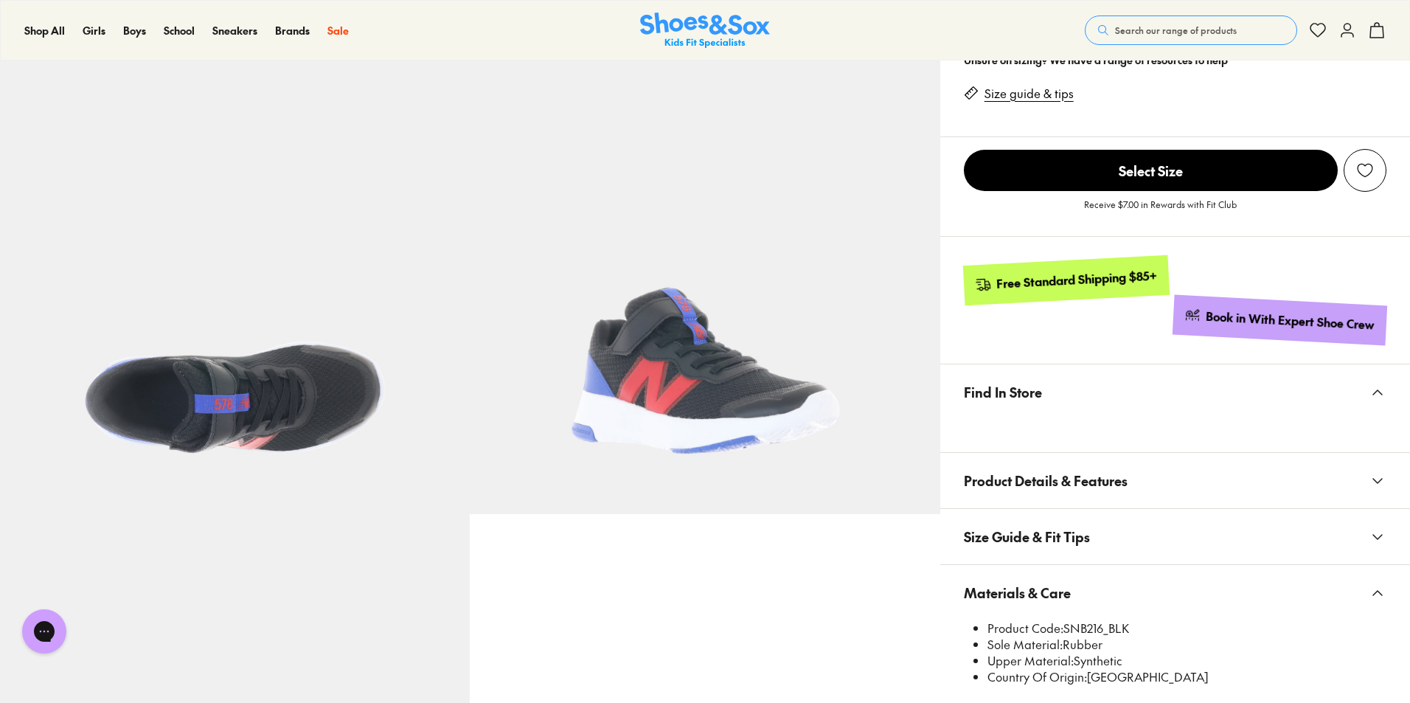
click at [1184, 519] on button "Size Guide & Fit Tips" at bounding box center [1175, 536] width 470 height 55
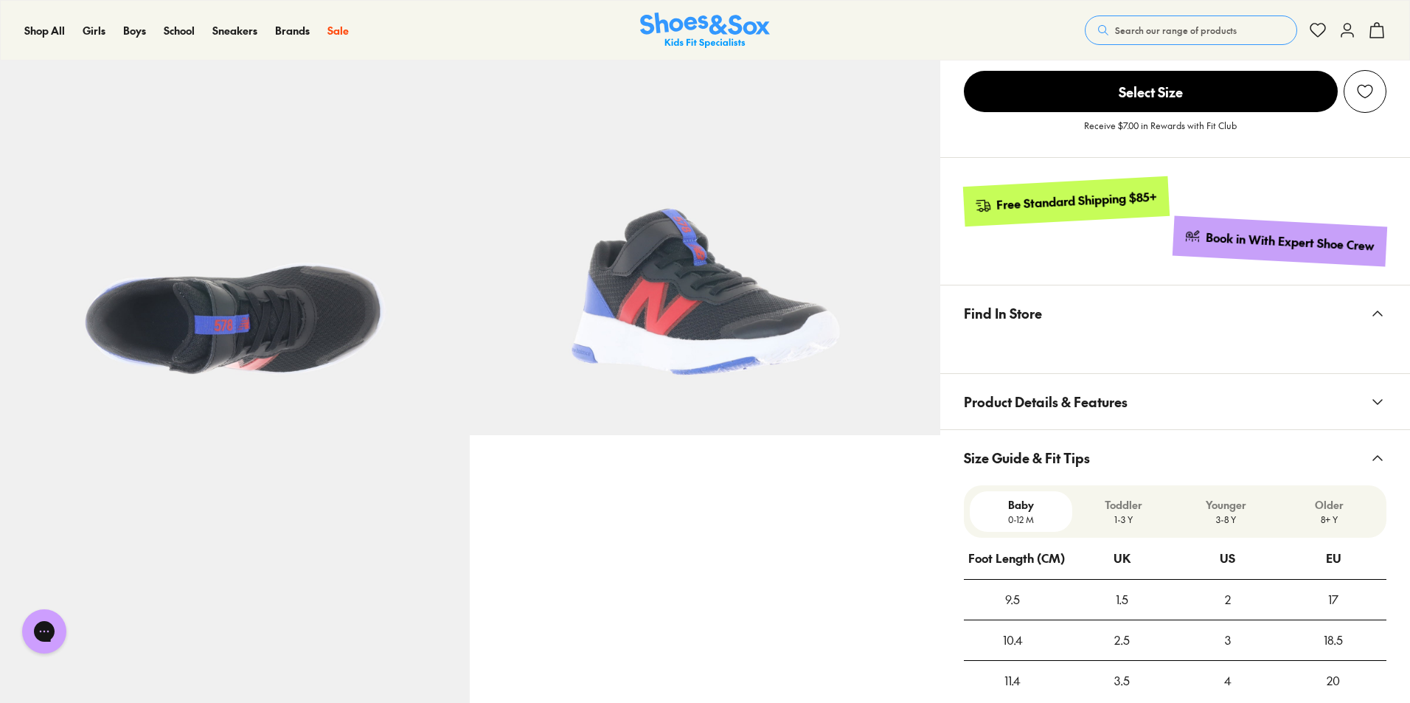
scroll to position [738, 0]
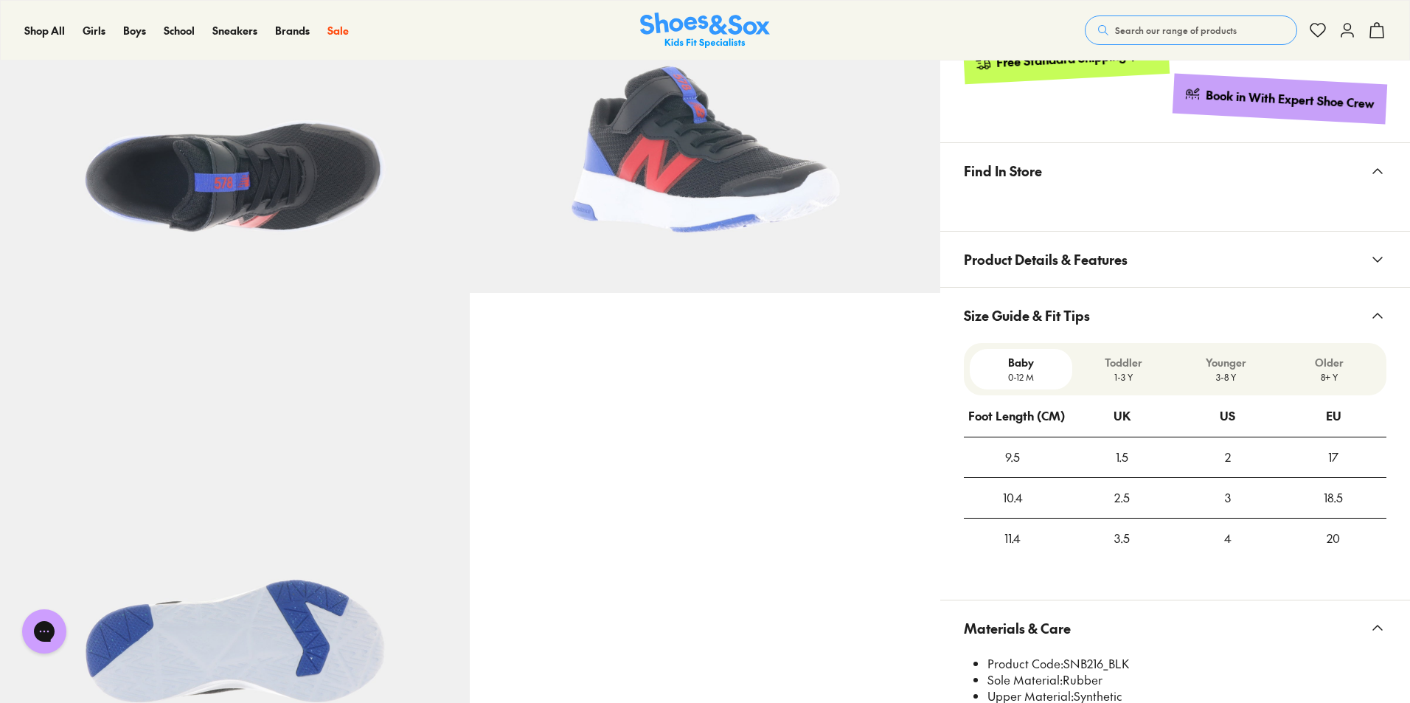
click at [1202, 267] on button "Product Details & Features" at bounding box center [1175, 259] width 470 height 55
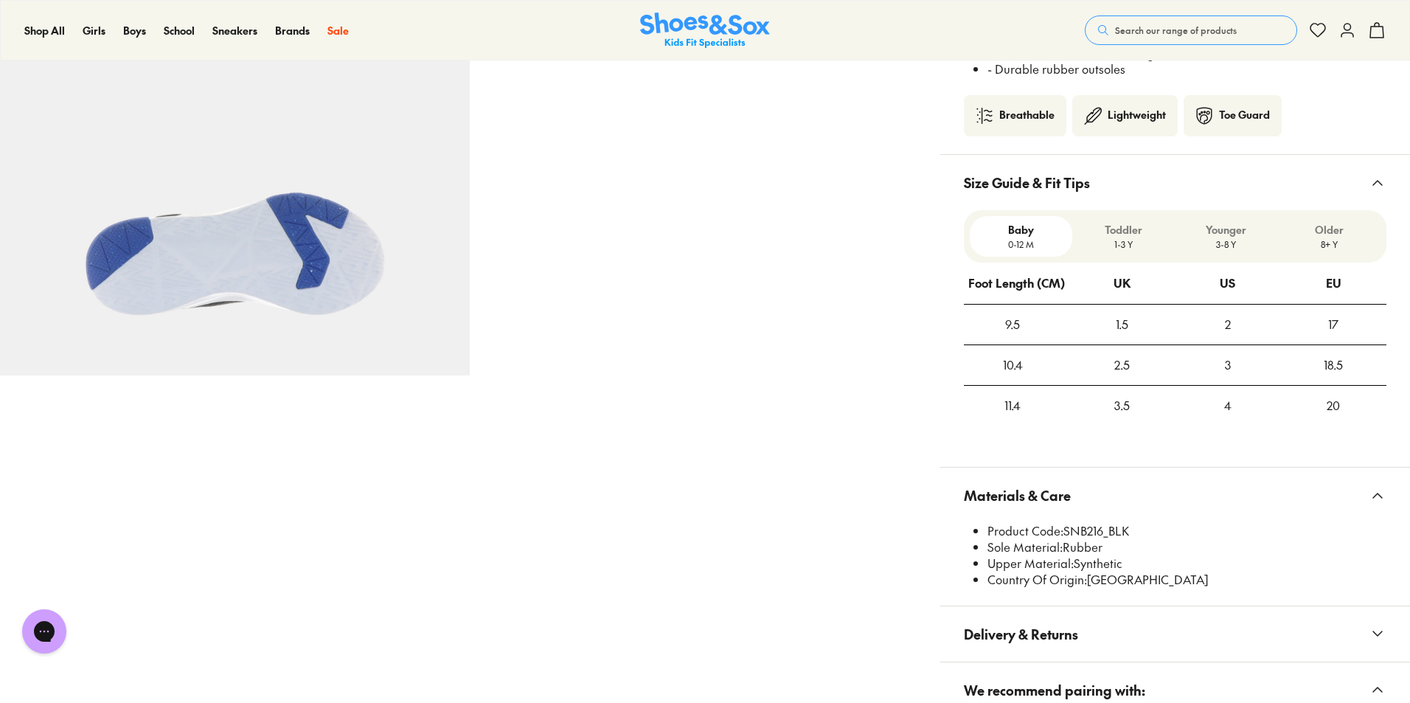
scroll to position [1254, 0]
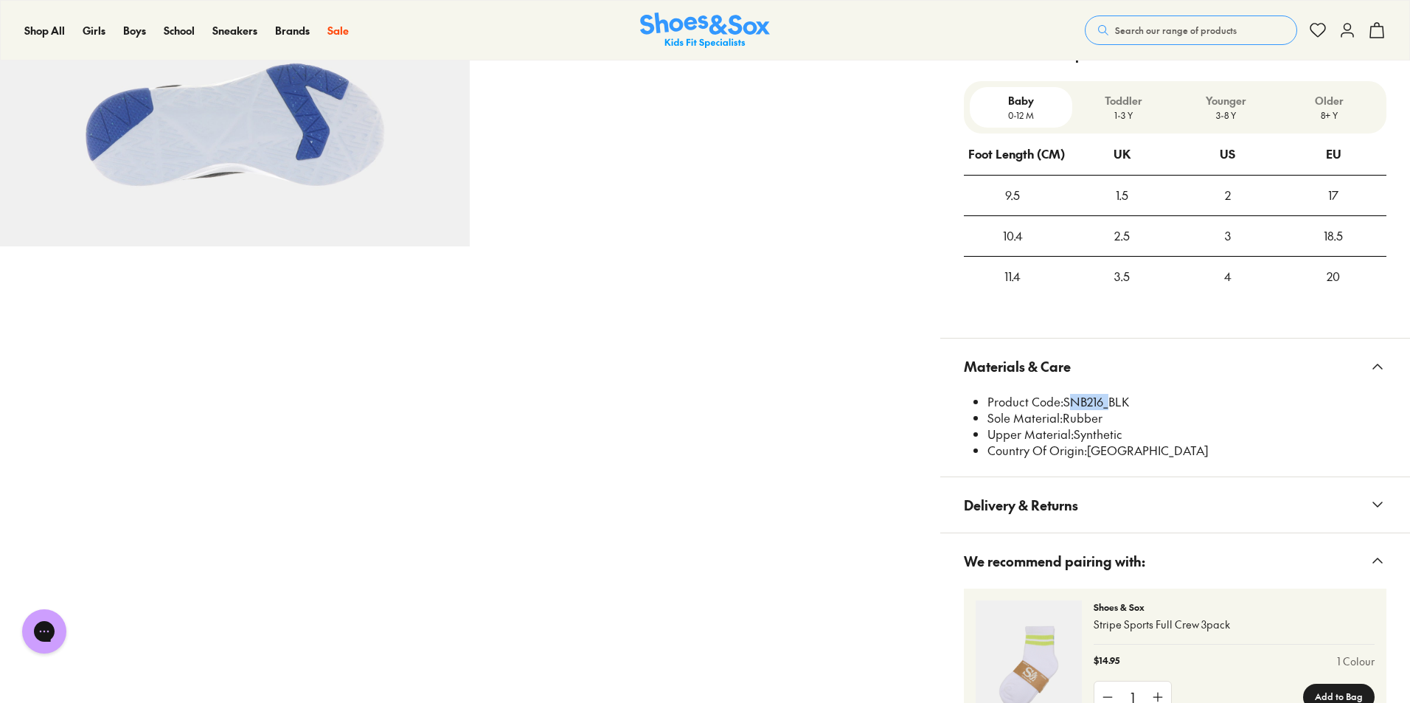
drag, startPoint x: 1104, startPoint y: 400, endPoint x: 1068, endPoint y: 400, distance: 36.1
click at [1068, 400] on li "Product Code: SNB216_BLK" at bounding box center [1187, 402] width 399 height 16
copy li "SNB216"
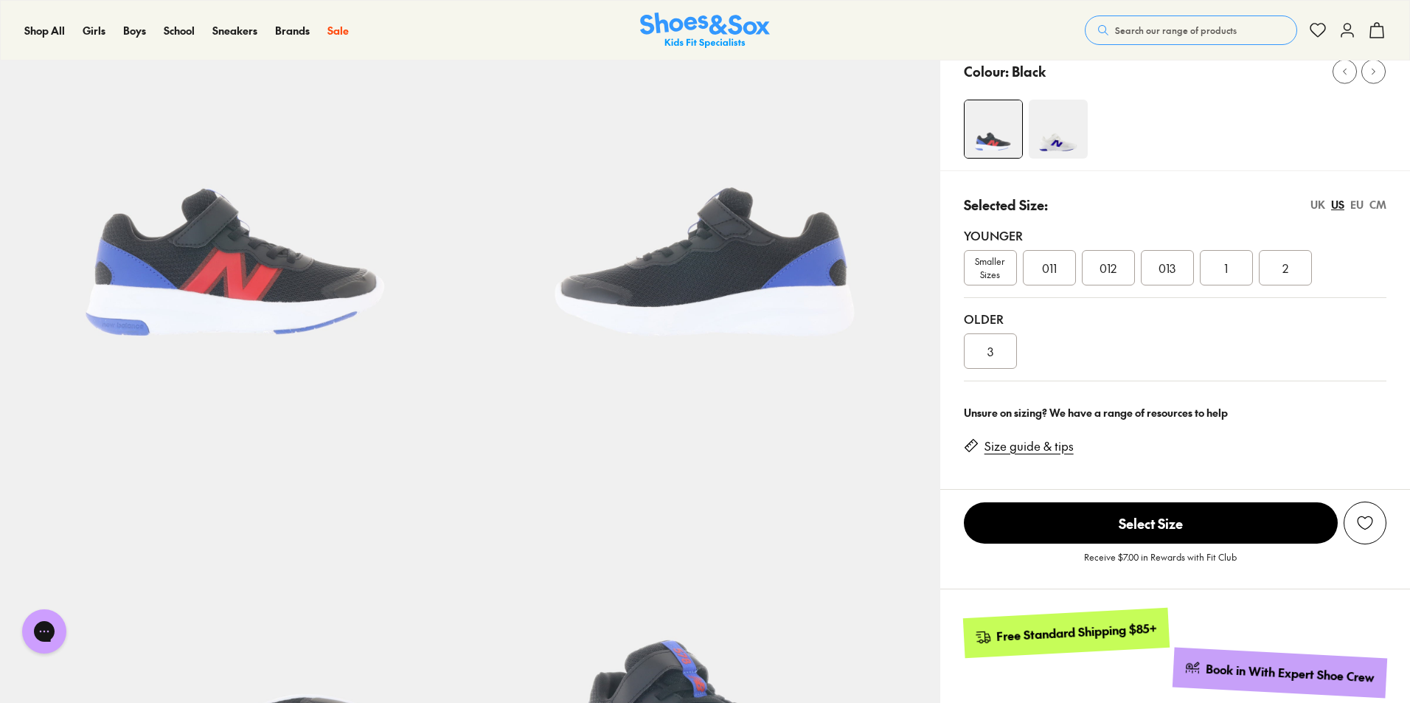
scroll to position [0, 0]
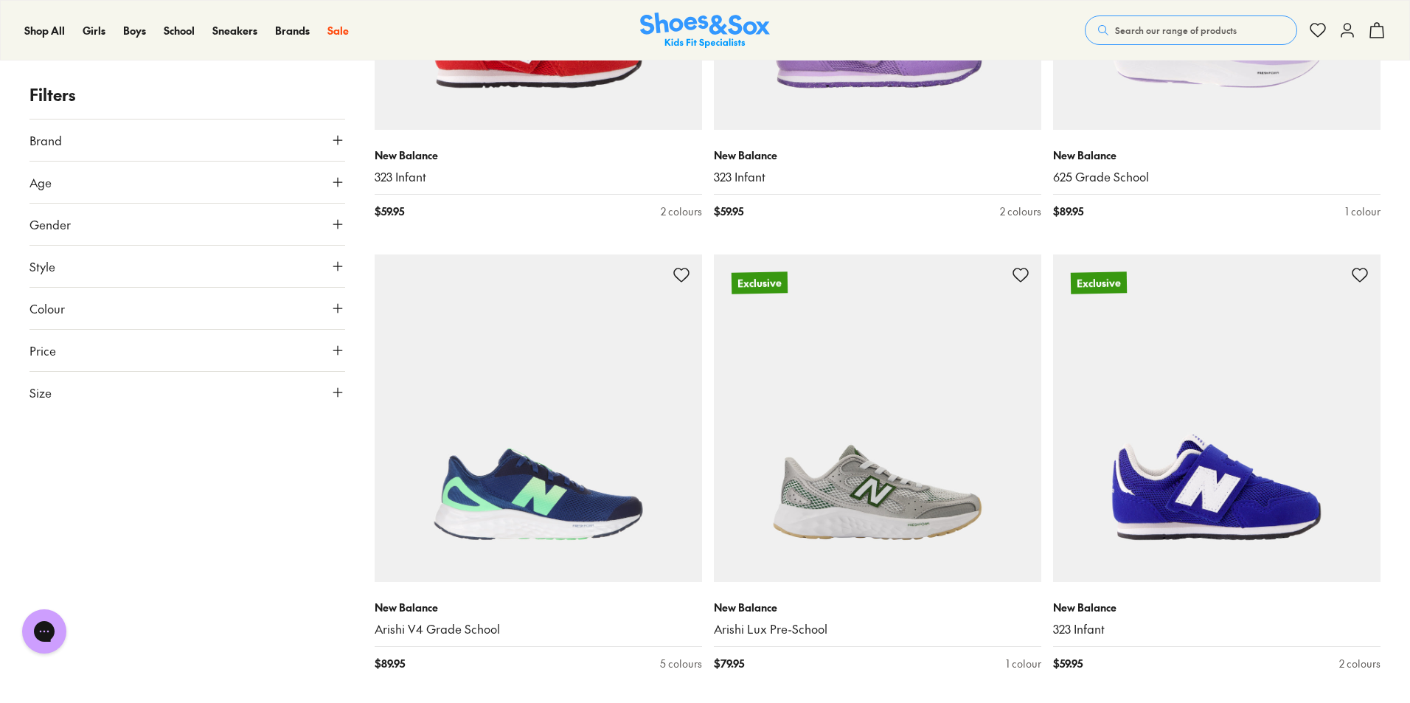
scroll to position [3861, 0]
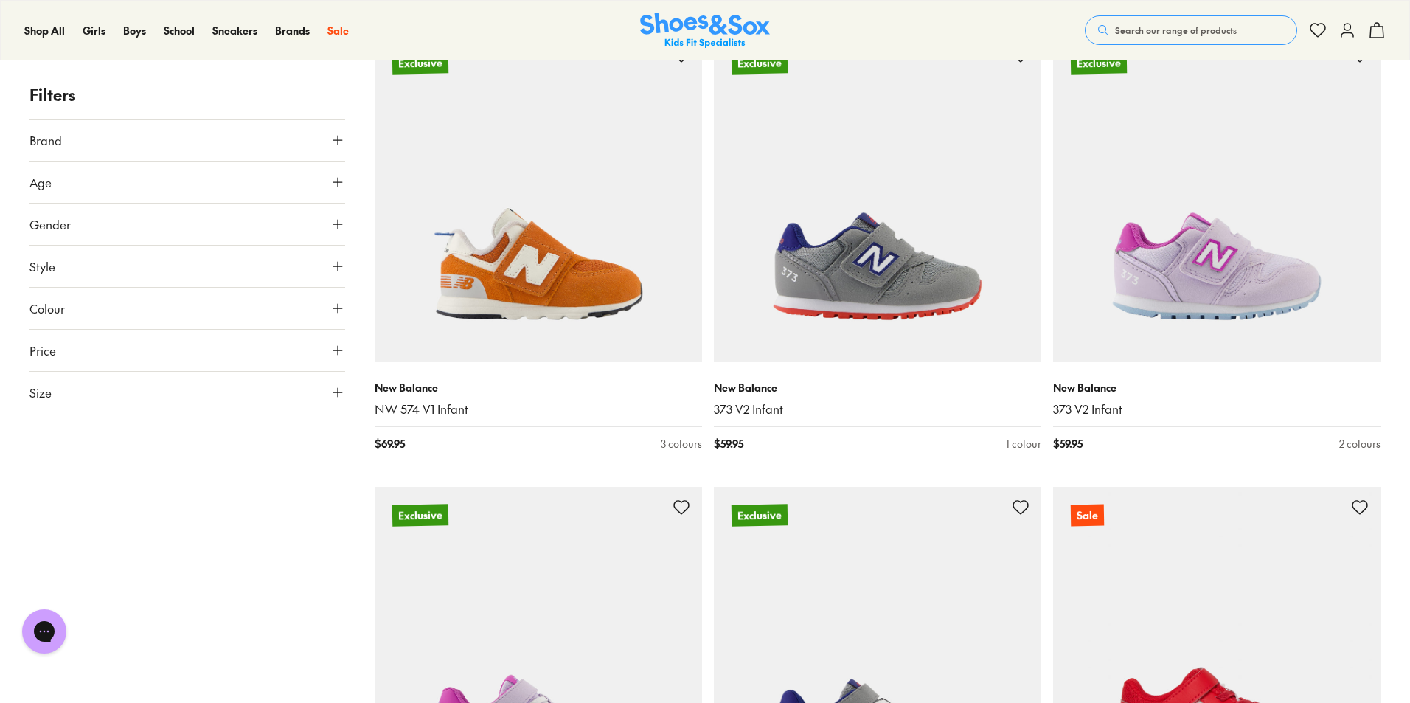
scroll to position [6147, 0]
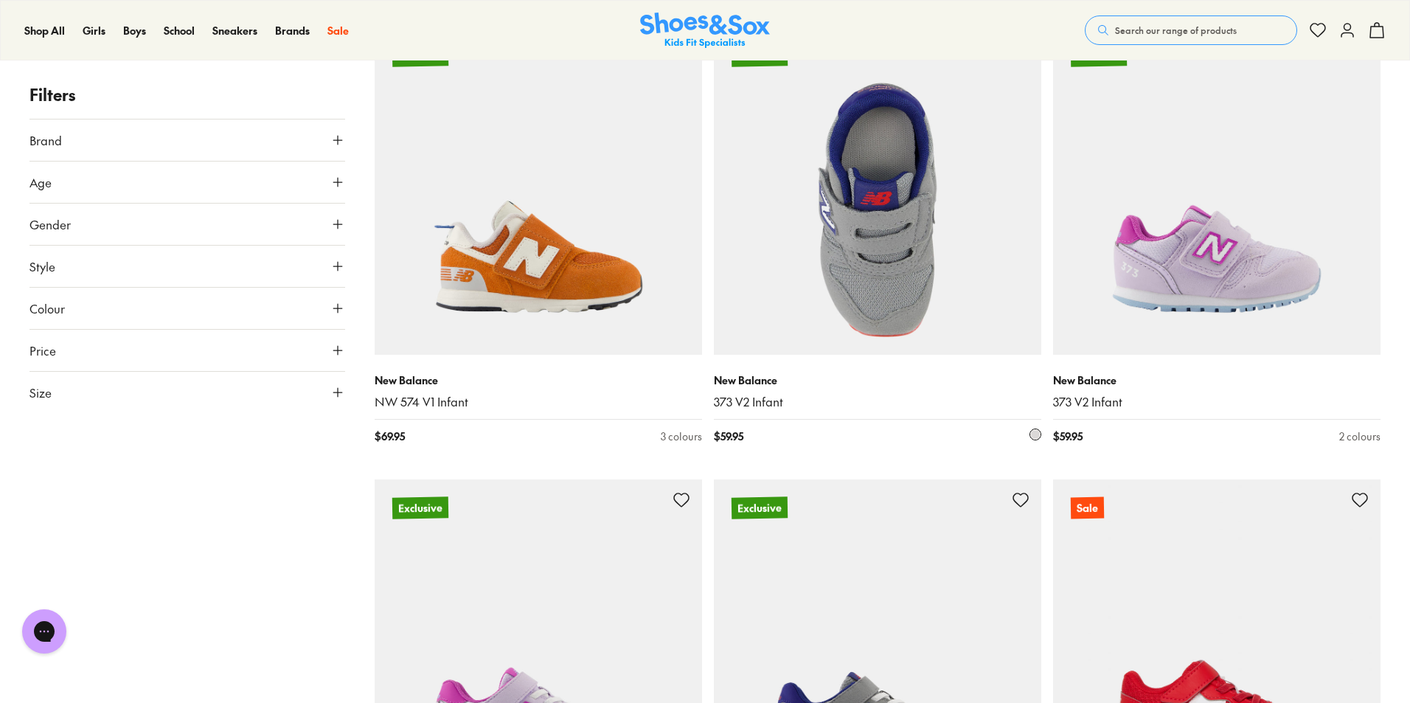
click at [813, 190] on img at bounding box center [877, 190] width 327 height 327
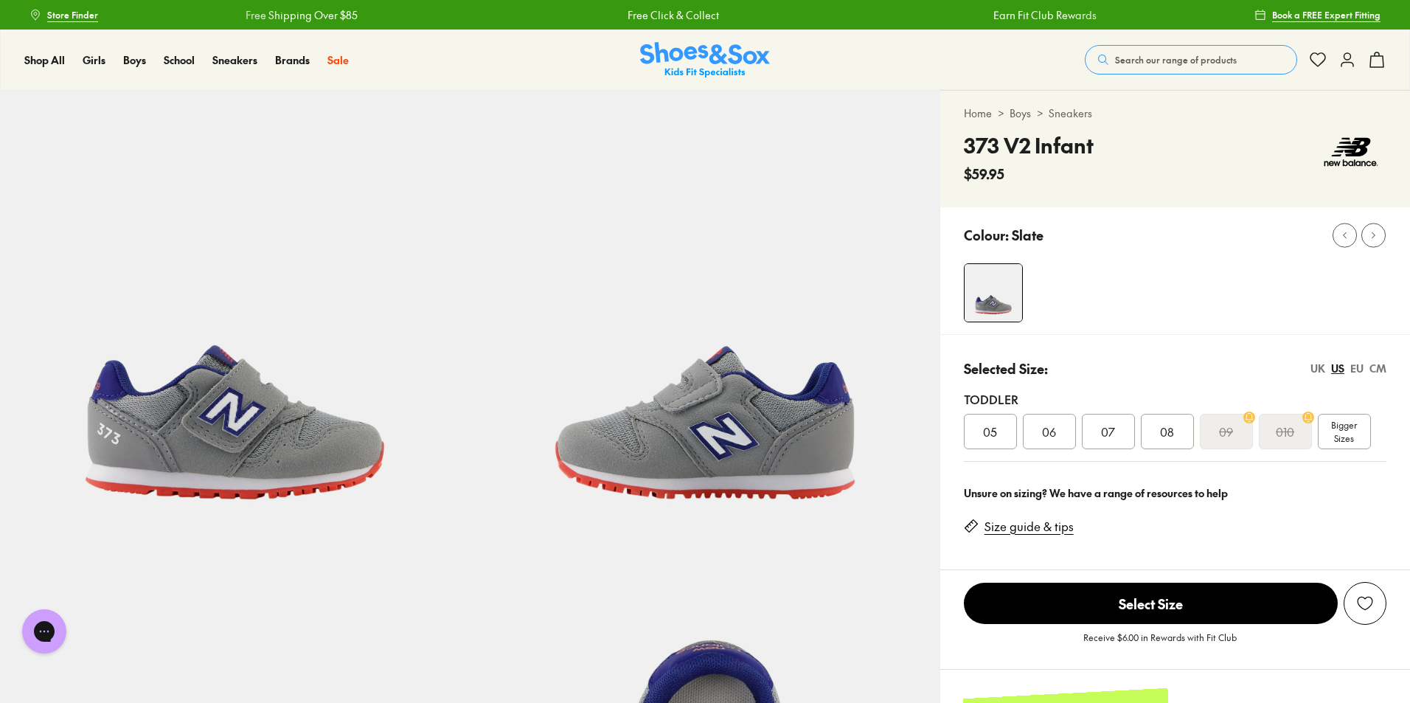
select select "*"
click at [1342, 428] on span "Bigger Sizes" at bounding box center [1344, 431] width 26 height 27
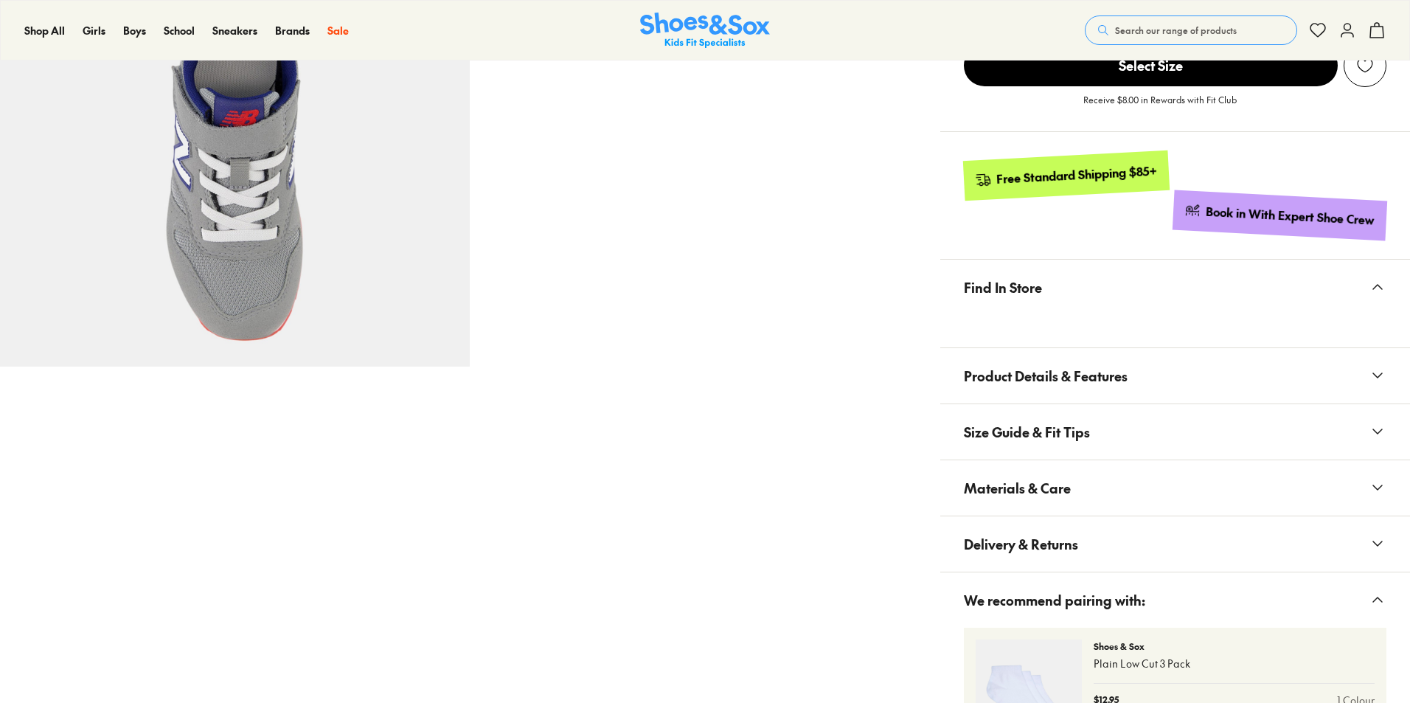
scroll to position [662, 0]
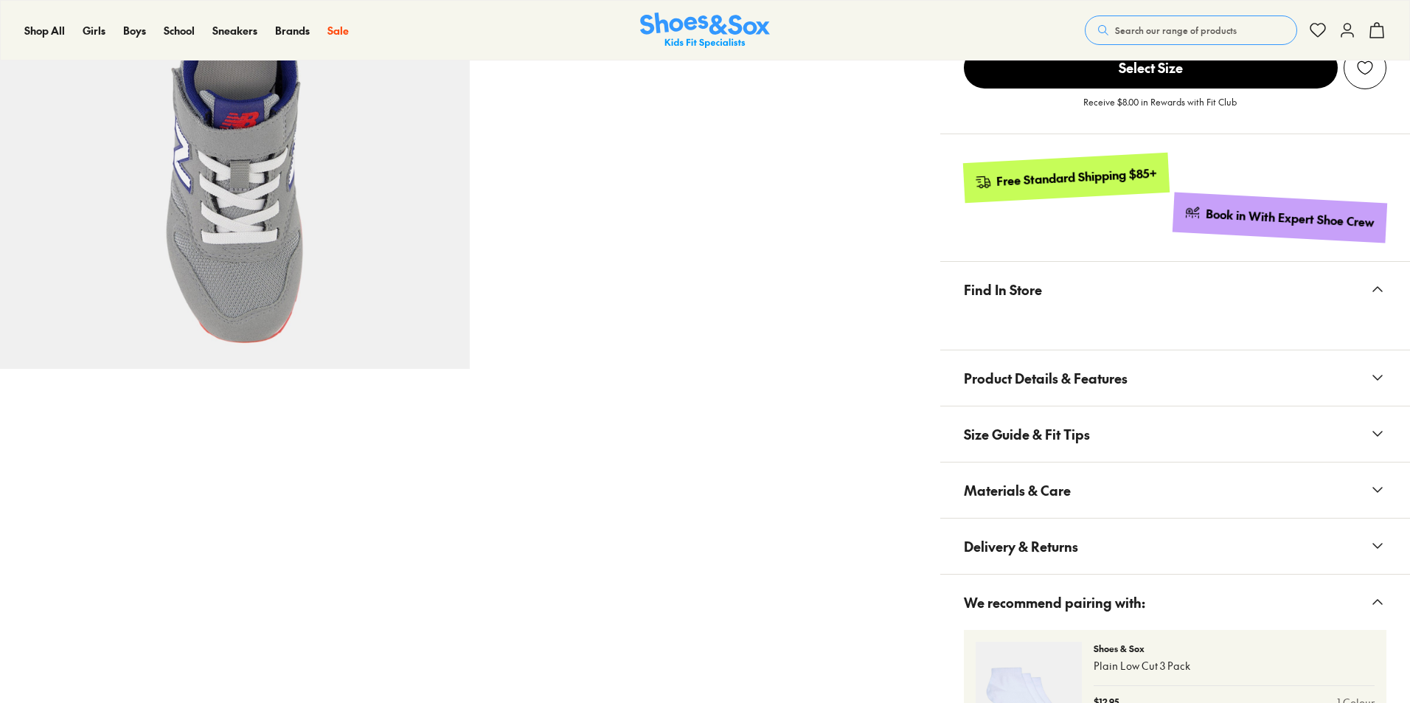
select select "*"
click at [1171, 471] on button "Materials & Care" at bounding box center [1175, 489] width 470 height 55
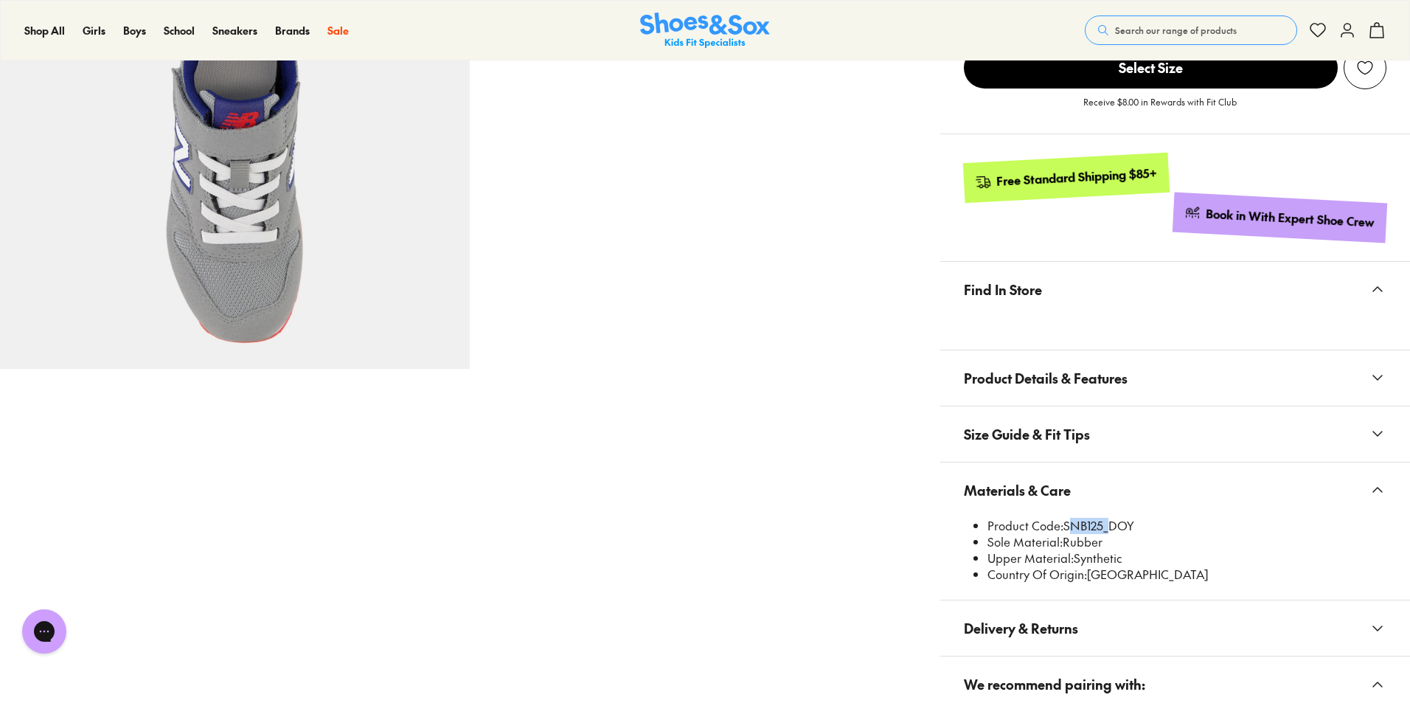
drag, startPoint x: 1104, startPoint y: 527, endPoint x: 1066, endPoint y: 527, distance: 38.4
click at [1066, 527] on li "Product Code: SNB125_DOY" at bounding box center [1187, 526] width 399 height 16
copy li "SNB125"
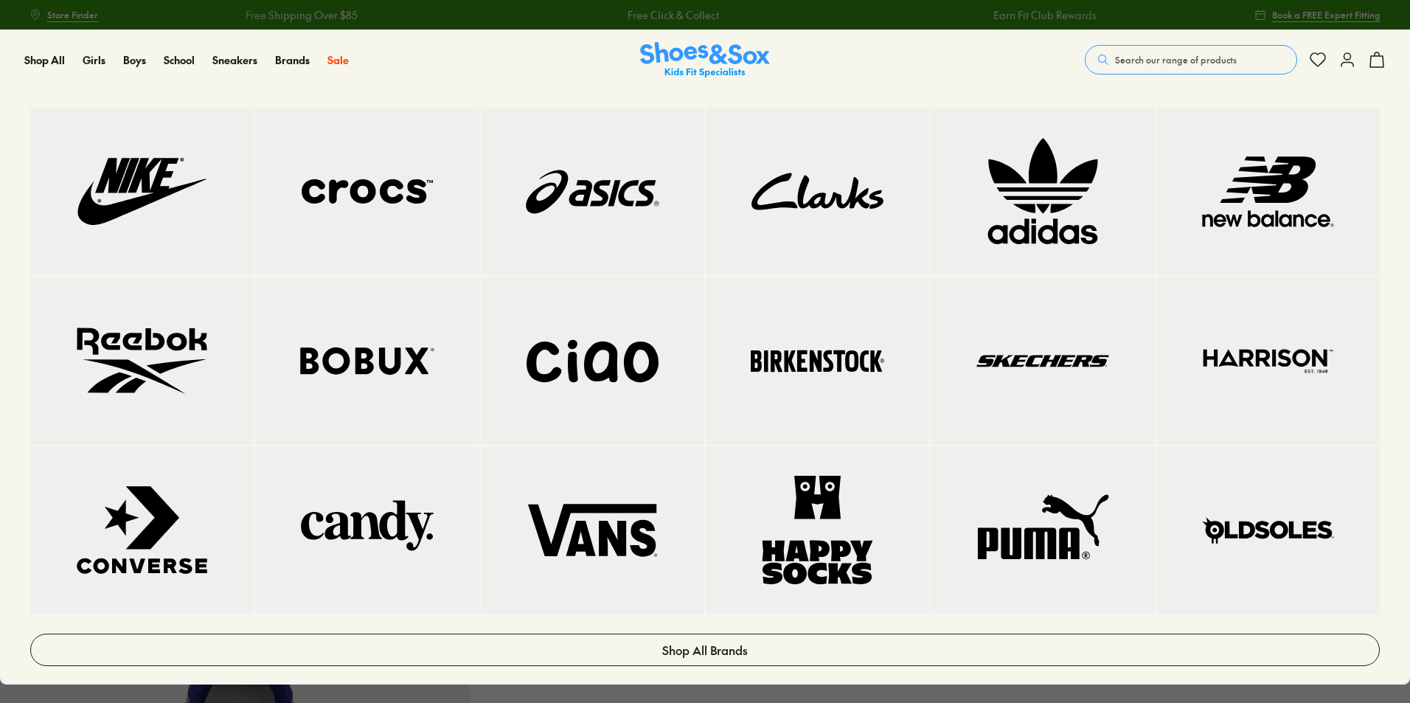
click at [138, 331] on img at bounding box center [142, 361] width 164 height 108
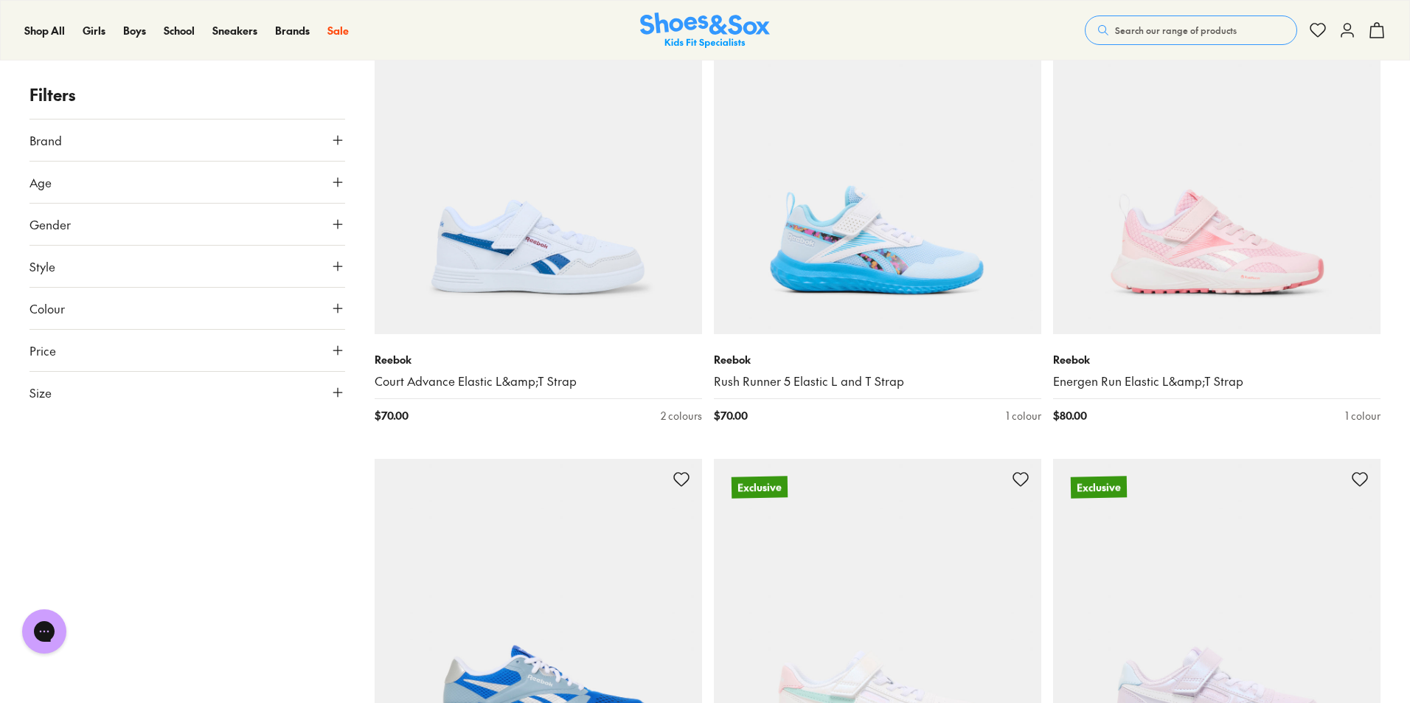
scroll to position [1770, 0]
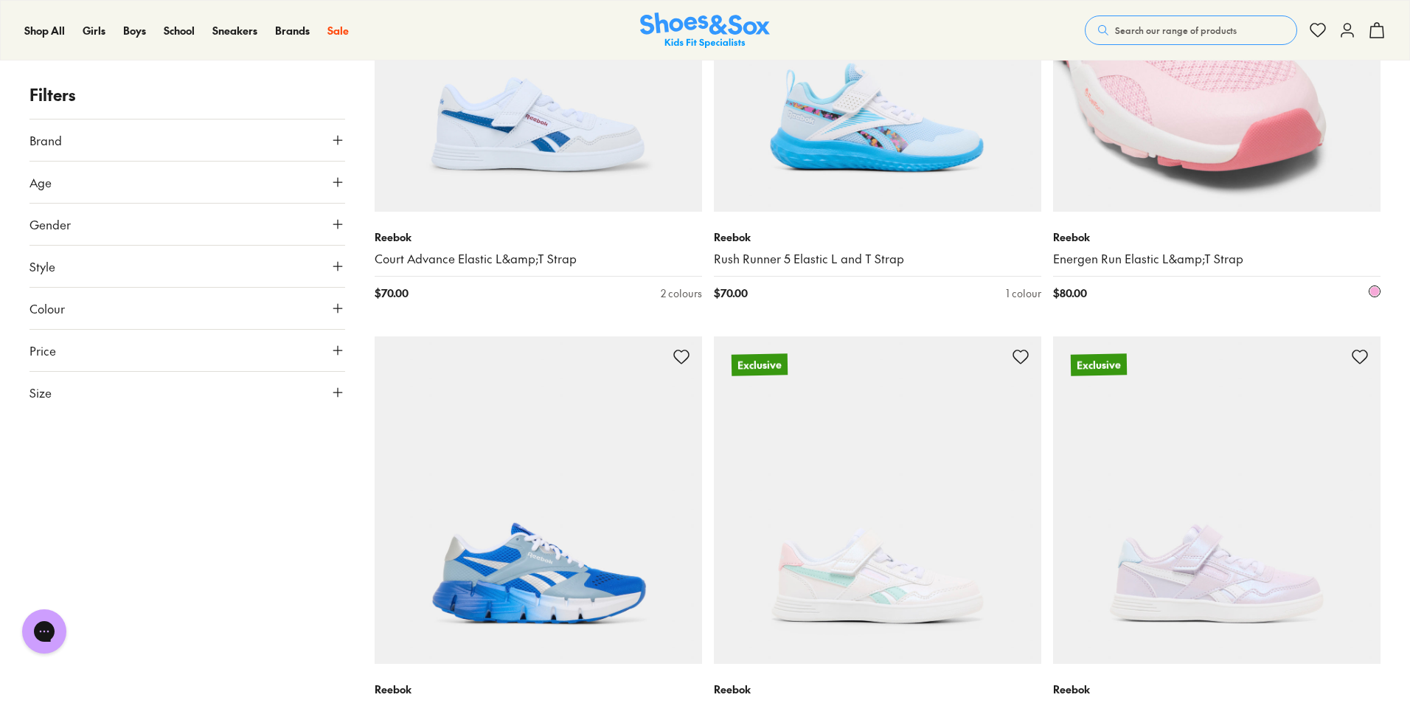
click at [1214, 148] on img at bounding box center [1216, 47] width 327 height 327
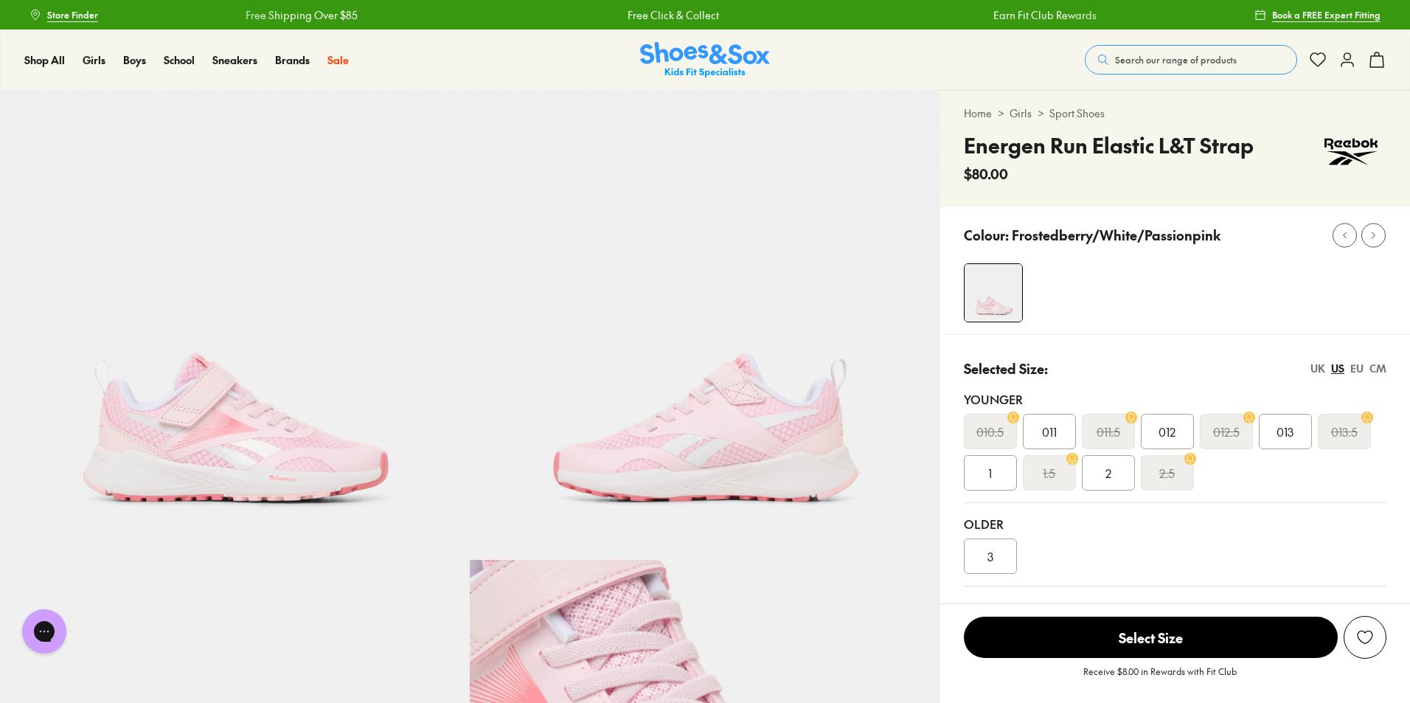
select select "*"
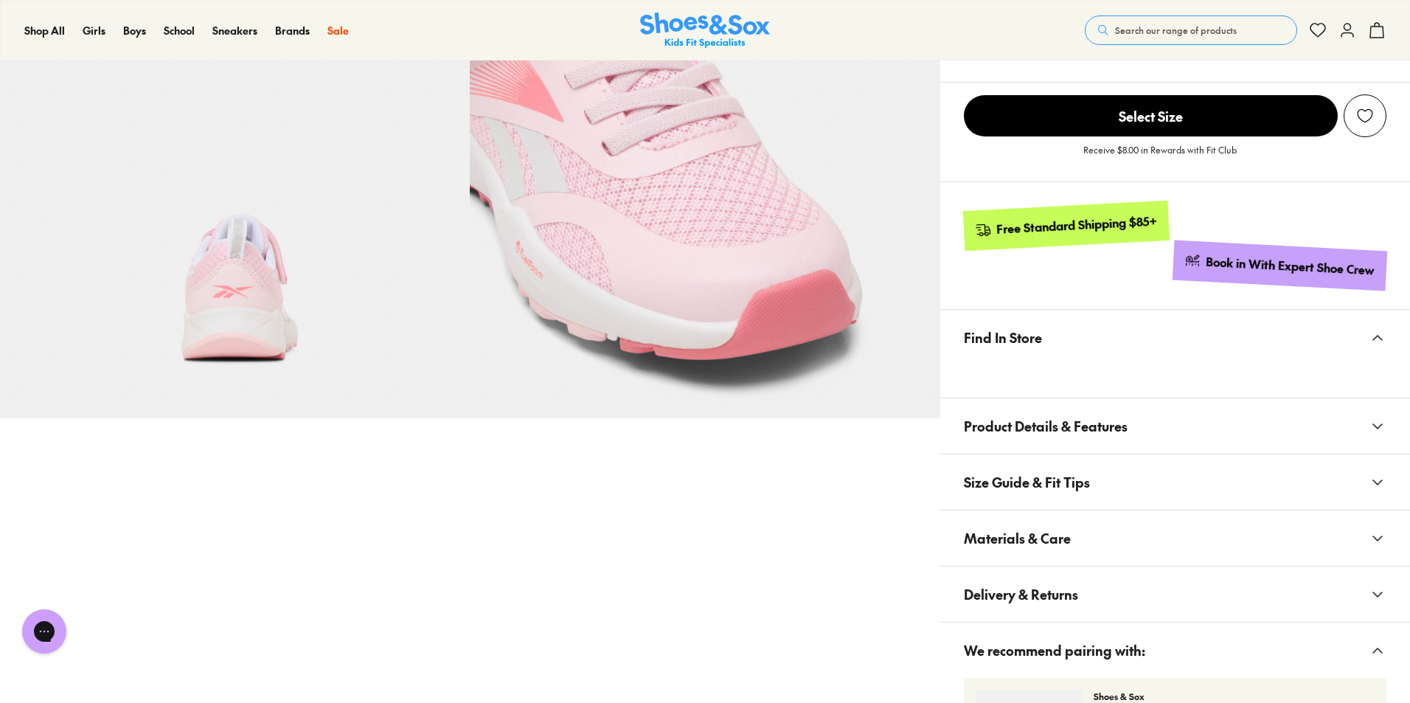
scroll to position [885, 0]
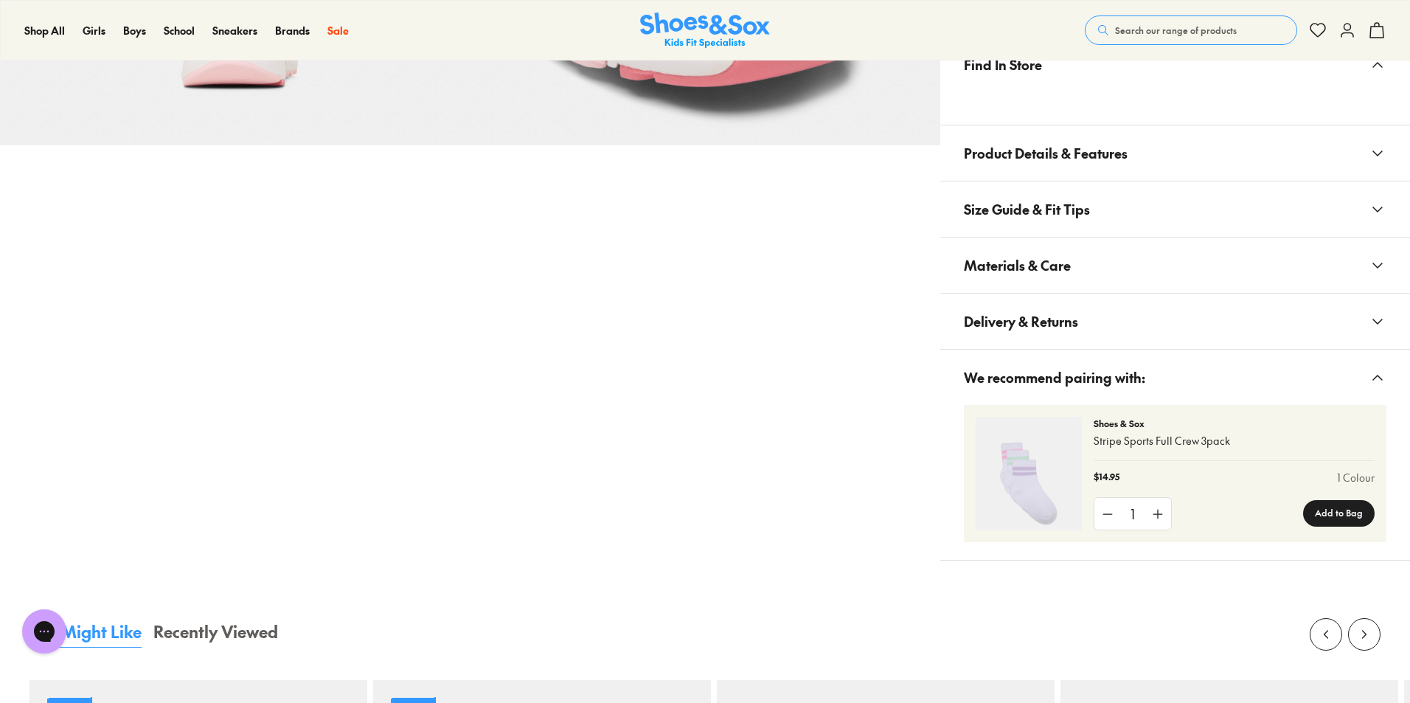
click at [1143, 269] on button "Materials & Care" at bounding box center [1175, 264] width 470 height 55
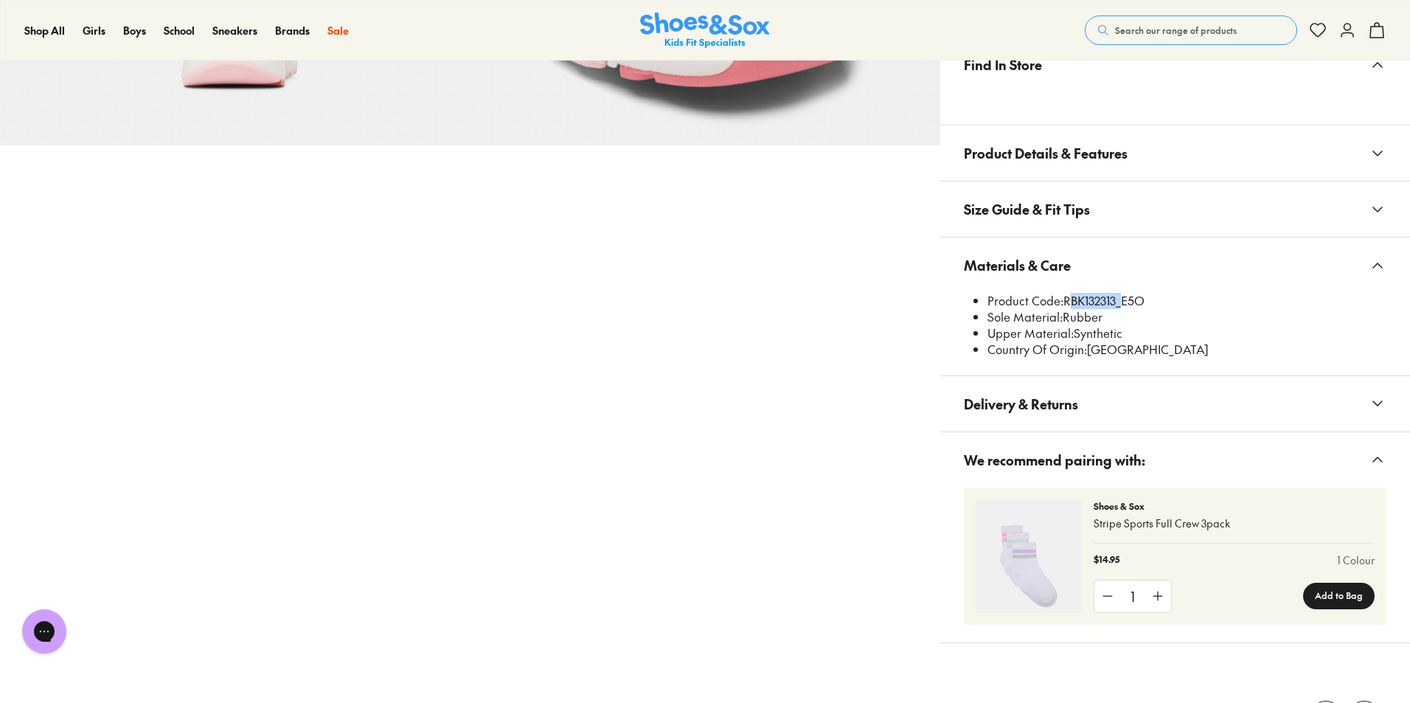
drag, startPoint x: 1118, startPoint y: 301, endPoint x: 1067, endPoint y: 298, distance: 51.0
click at [1067, 298] on li "Product Code: RBK132313_E5O" at bounding box center [1187, 301] width 399 height 16
copy li "RBK132313"
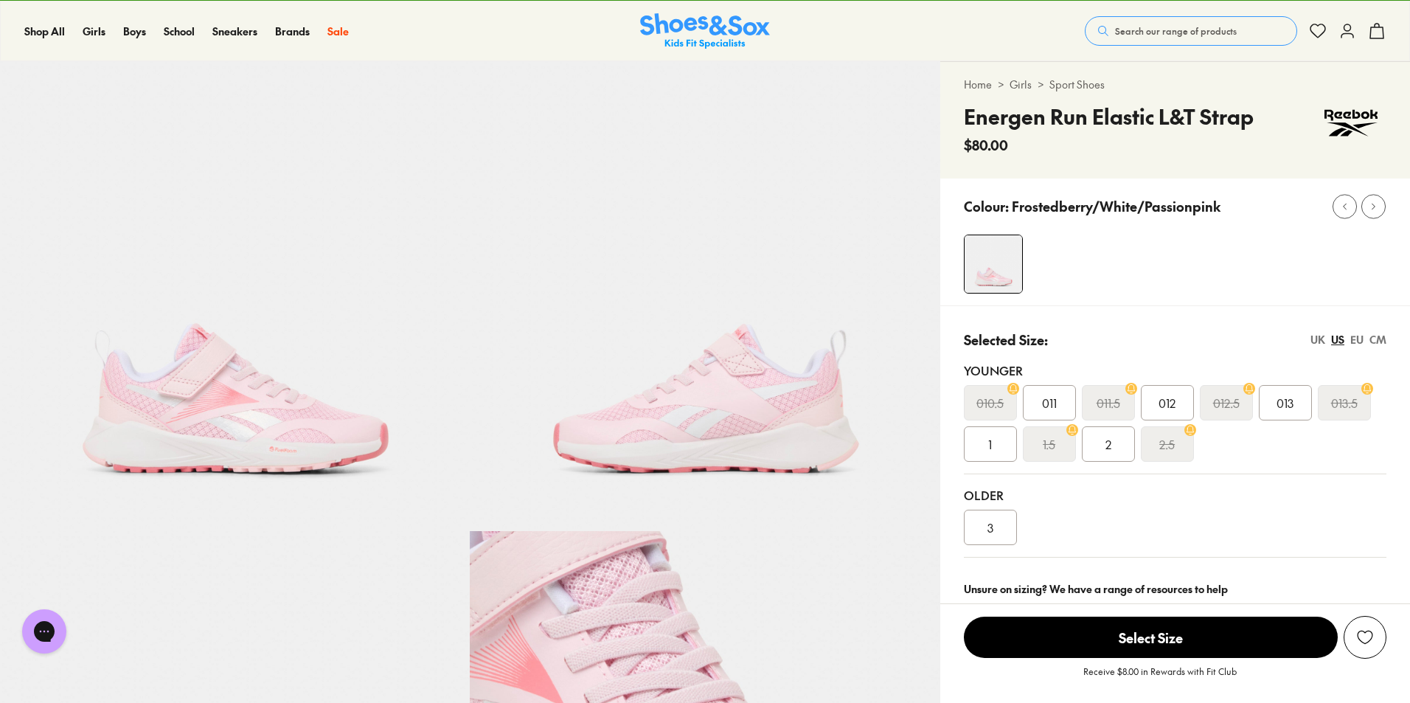
scroll to position [0, 0]
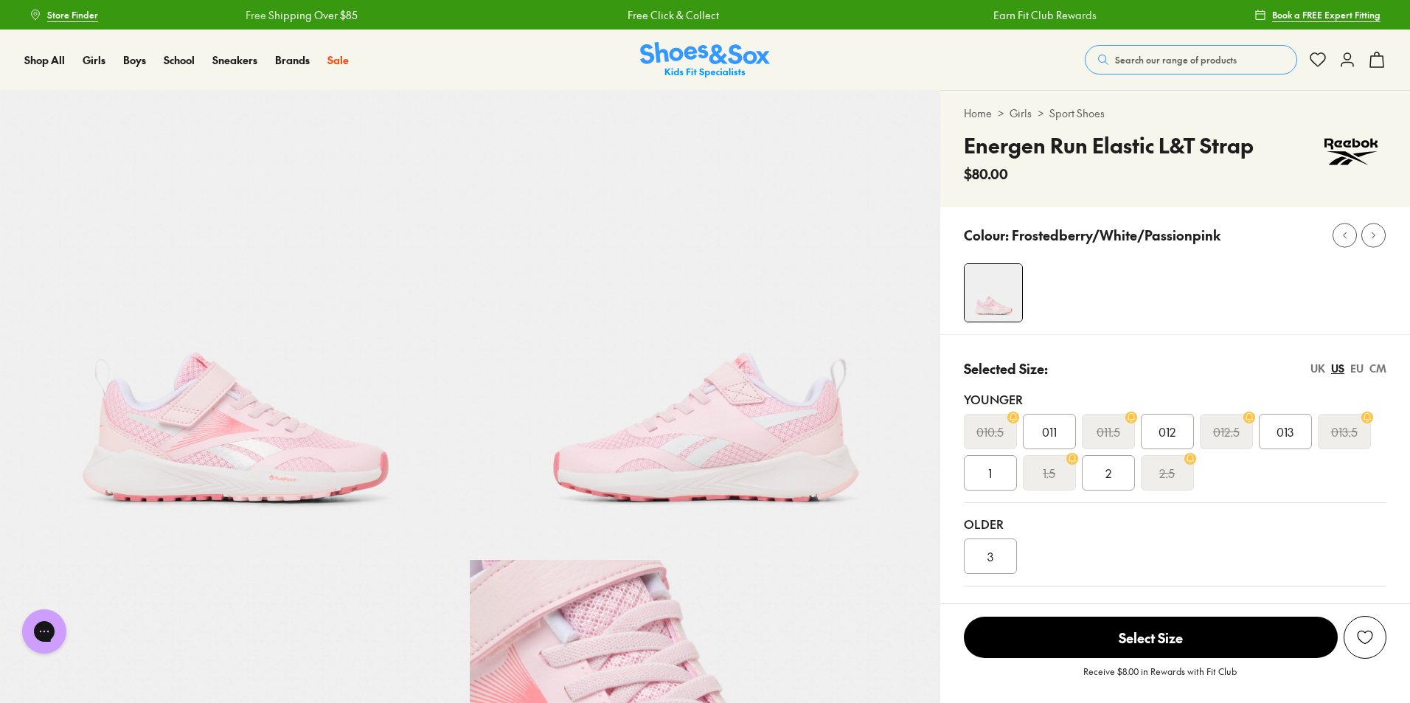
click at [1161, 62] on span "Search our range of products" at bounding box center [1176, 59] width 122 height 13
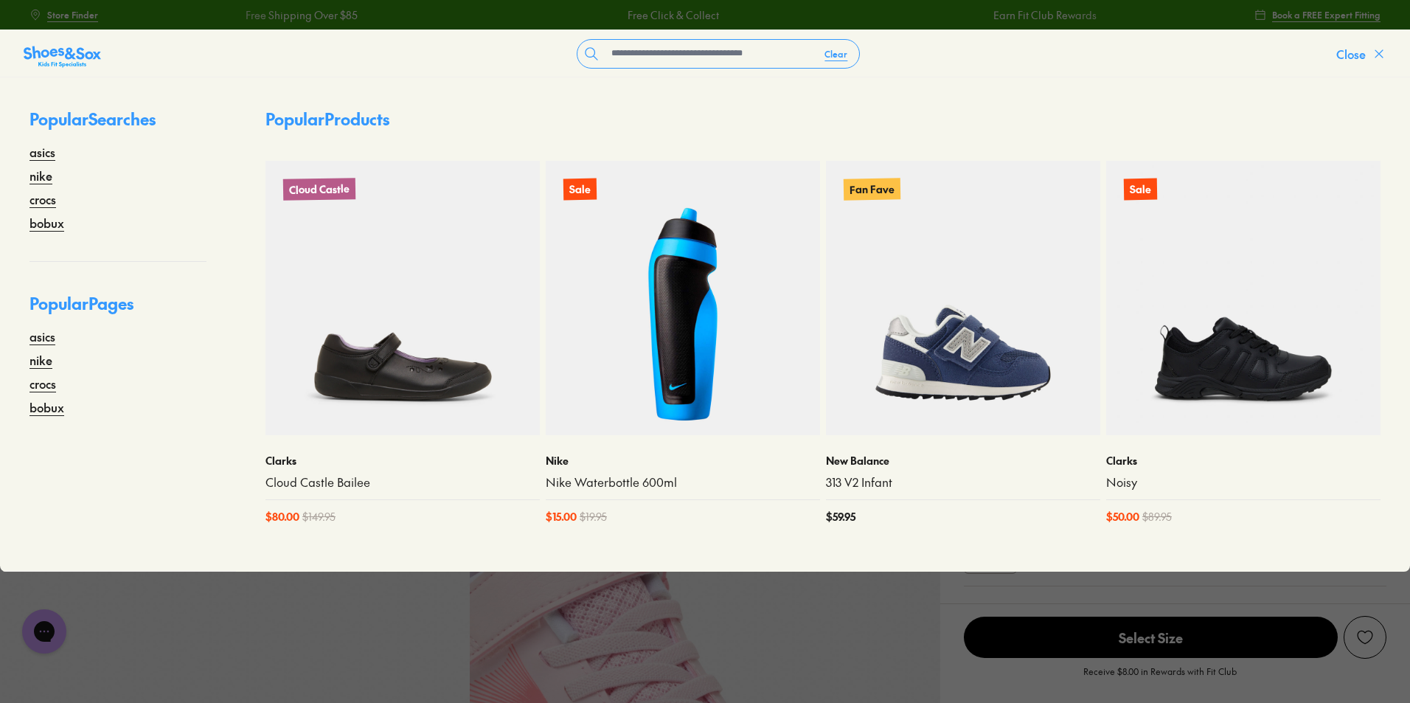
click at [1356, 52] on span "Close" at bounding box center [1351, 54] width 30 height 18
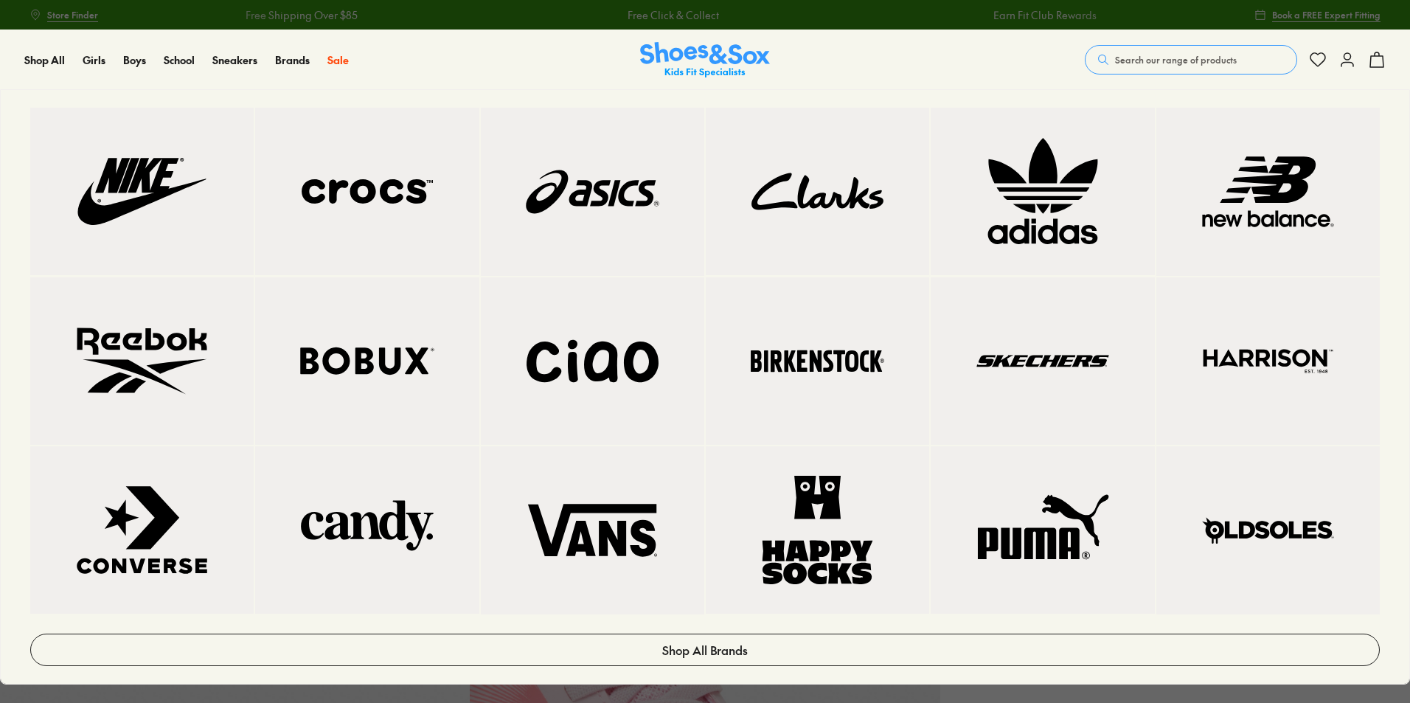
click at [1047, 205] on img at bounding box center [1042, 191] width 164 height 108
